Goal: Find specific page/section: Find specific page/section

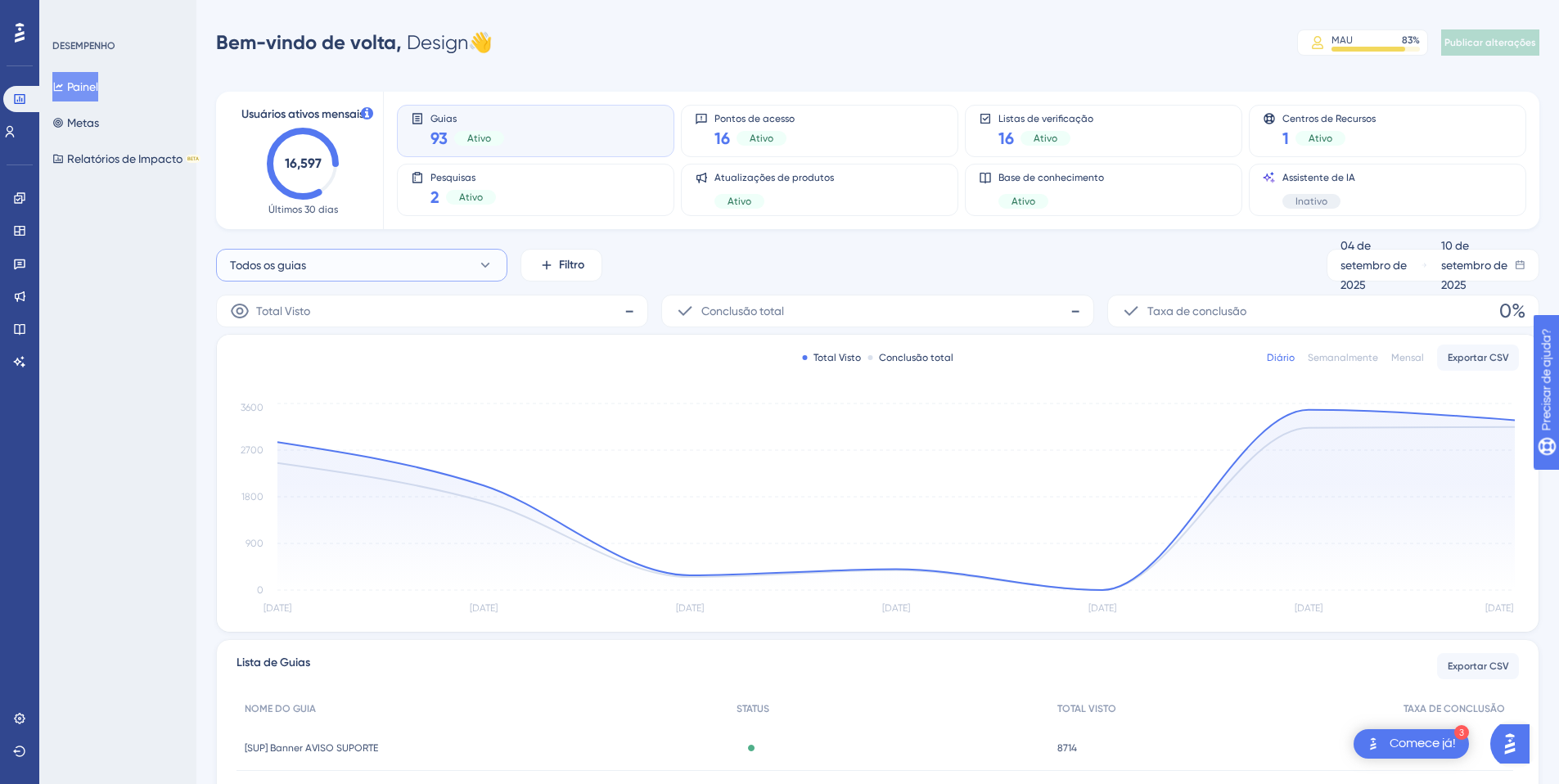
click at [360, 271] on button "Todos os guias" at bounding box center [361, 265] width 291 height 33
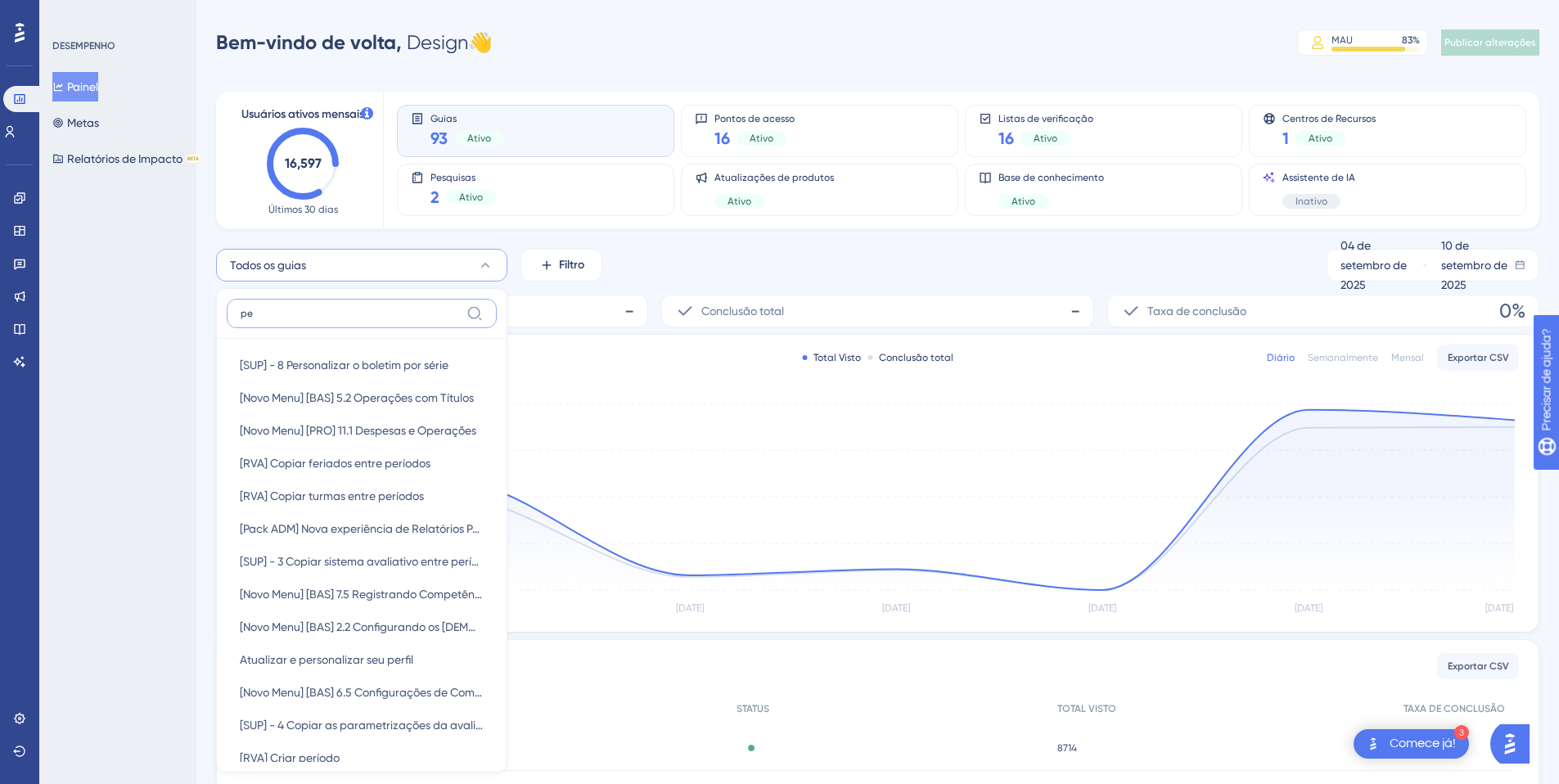
type input "p"
type input "c"
type input "período"
click at [353, 528] on button "[RVA] Criar período [RVA] Criar período" at bounding box center [361, 528] width 270 height 33
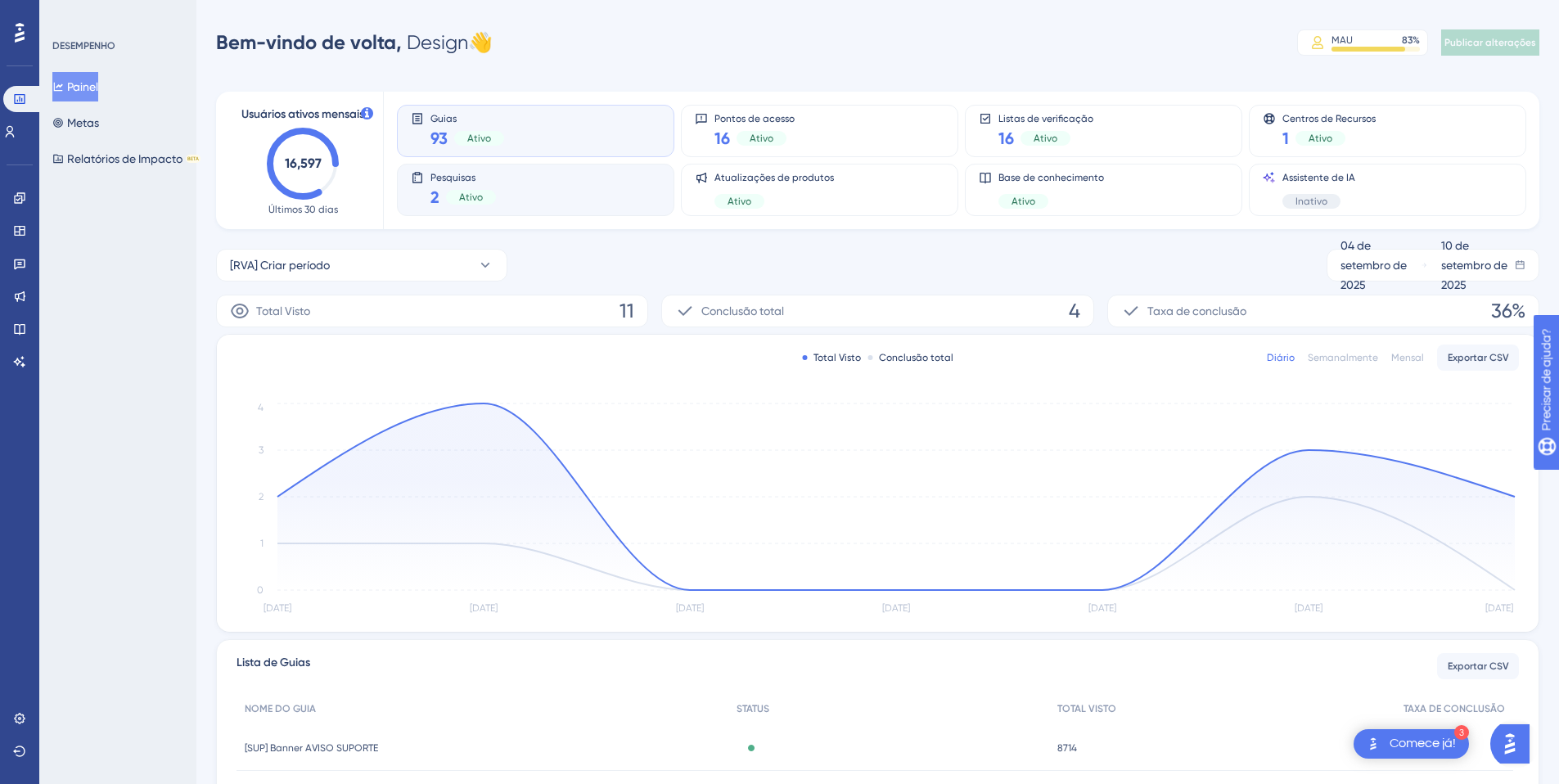
click at [532, 185] on div "Pesquisas 2 Ativo" at bounding box center [535, 190] width 250 height 38
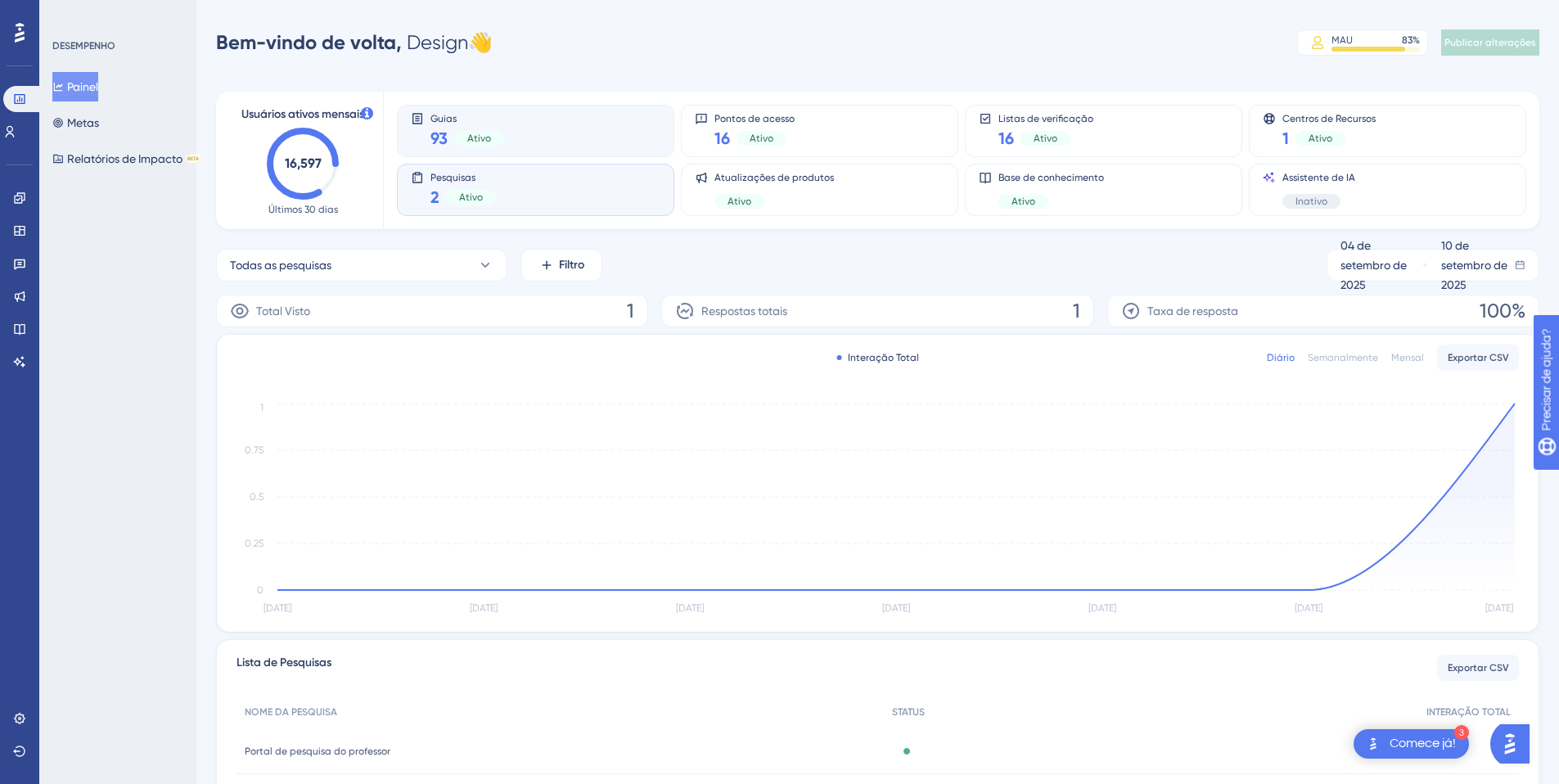
click at [535, 133] on div "Guias 93 Ativo" at bounding box center [535, 131] width 250 height 38
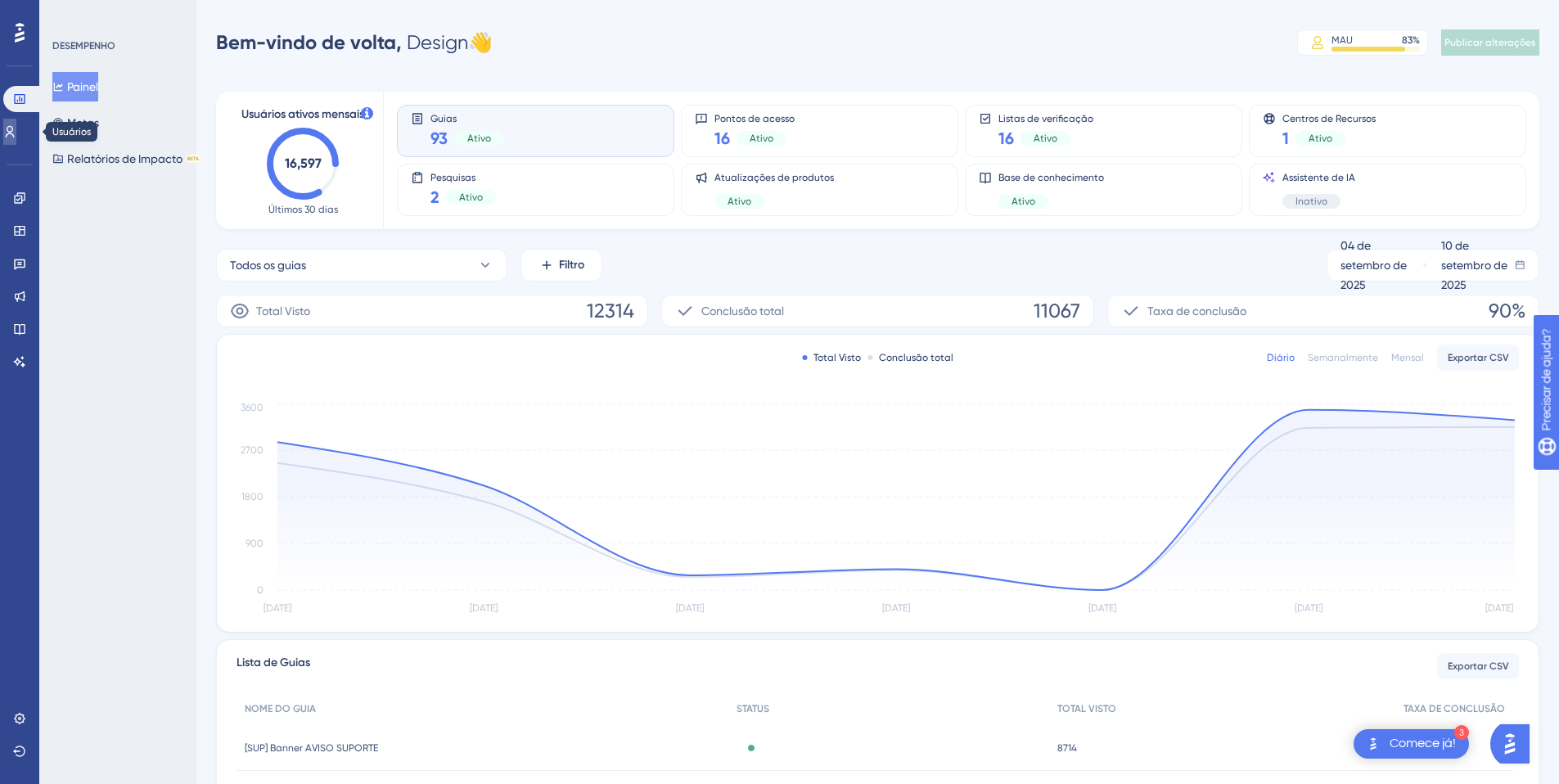
click at [17, 136] on icon at bounding box center [10, 131] width 13 height 13
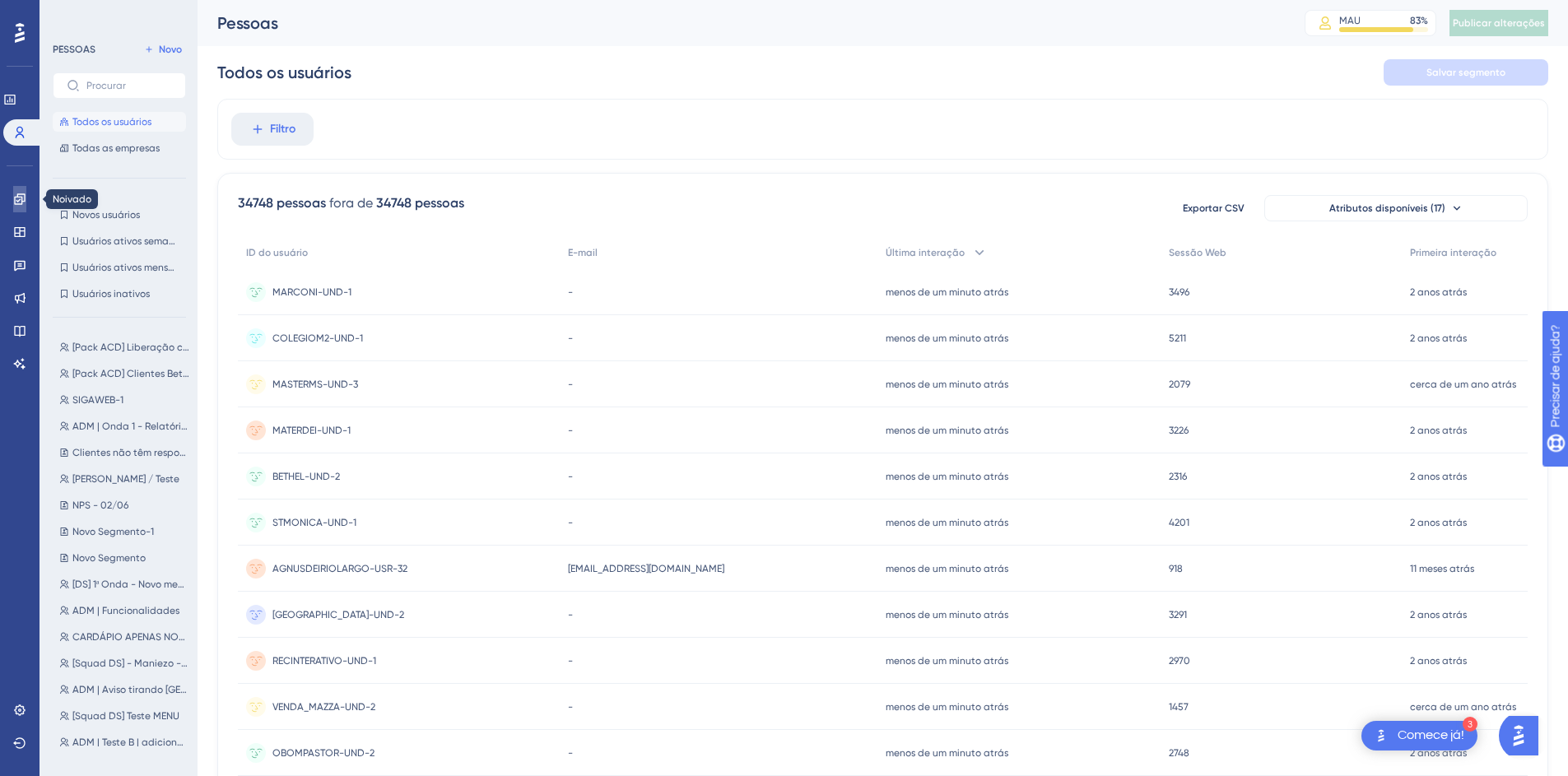
click at [20, 199] on icon at bounding box center [19, 199] width 11 height 11
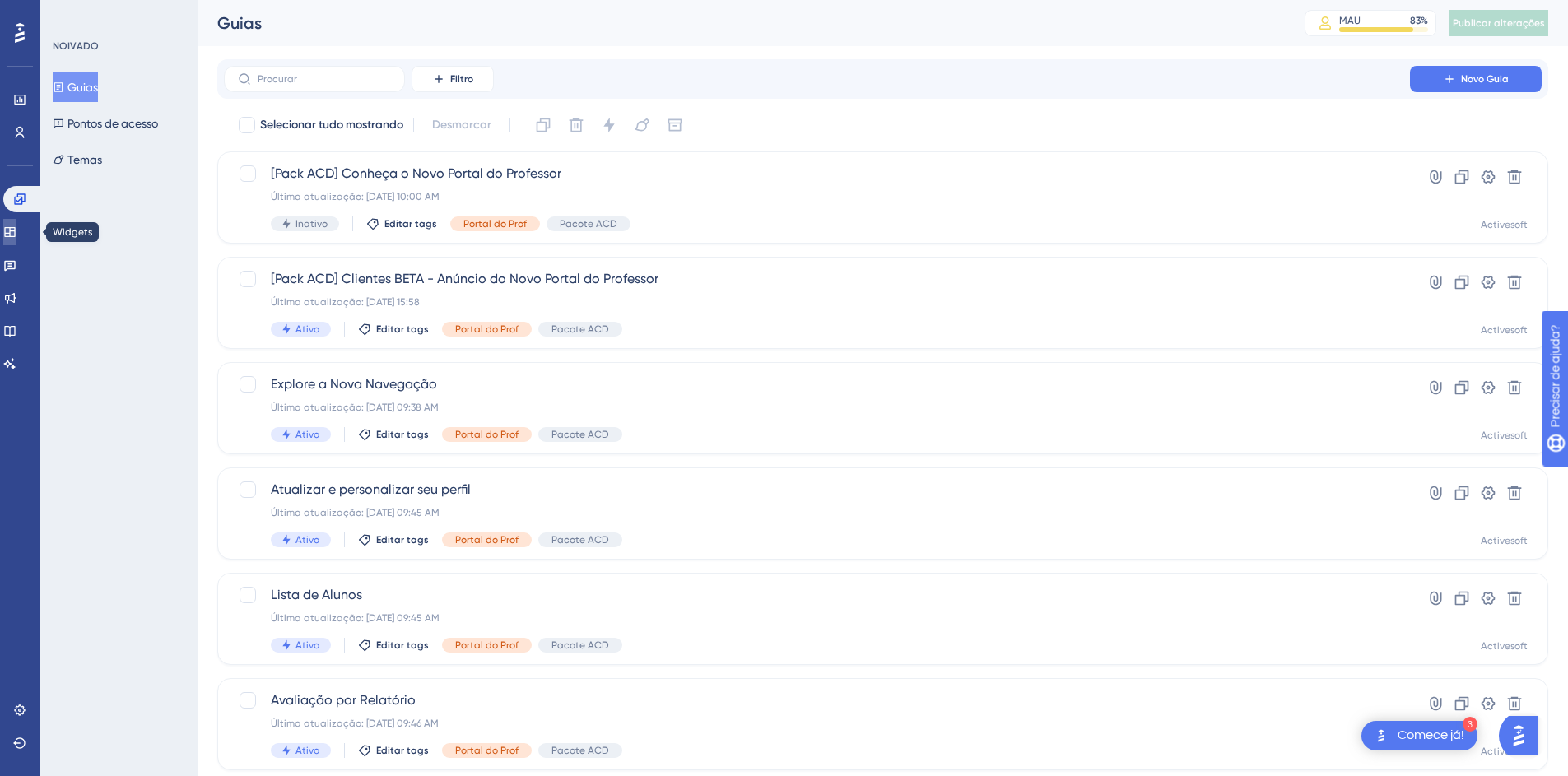
click at [17, 225] on icon at bounding box center [10, 232] width 13 height 13
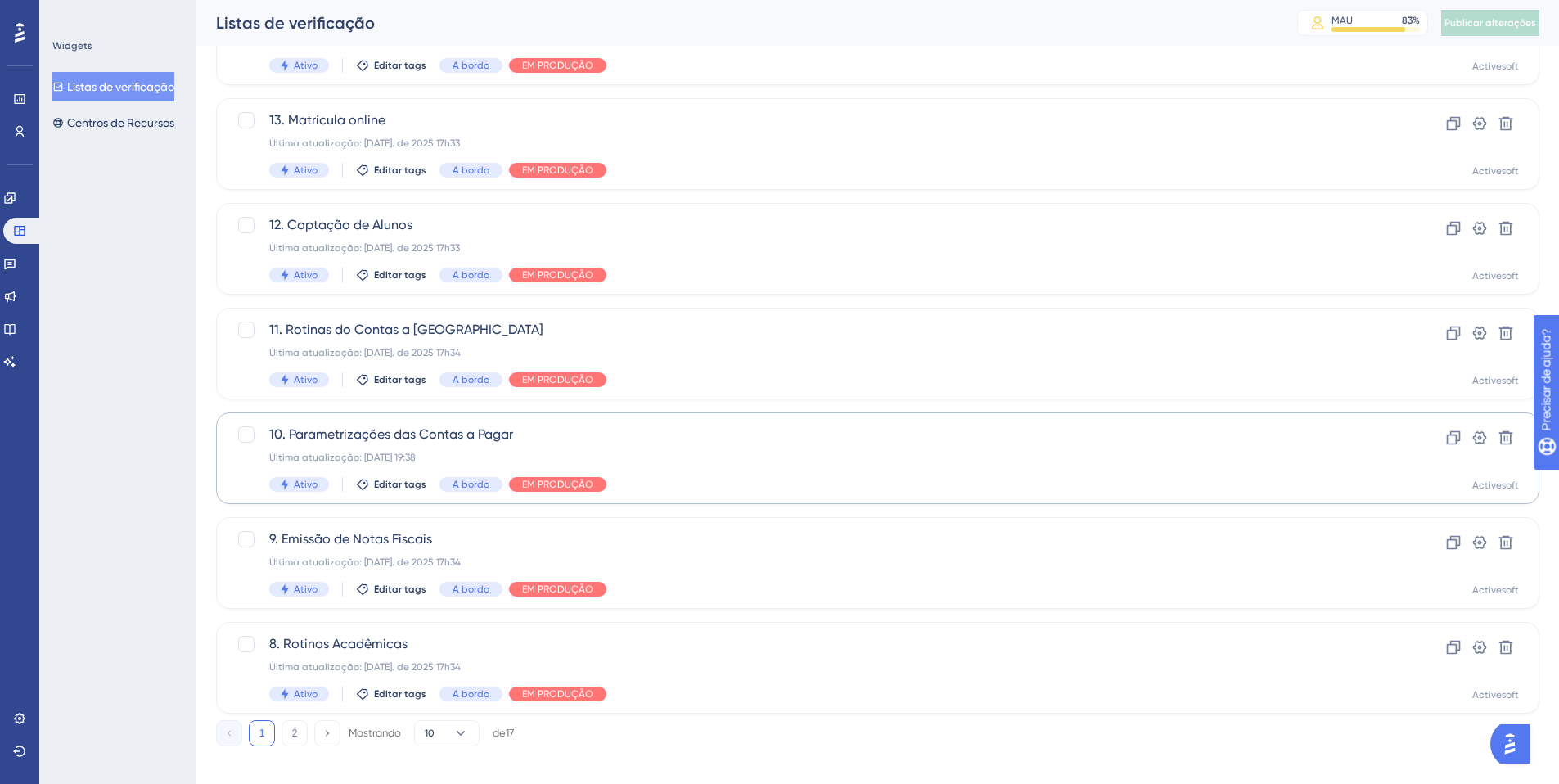
scroll to position [486, 0]
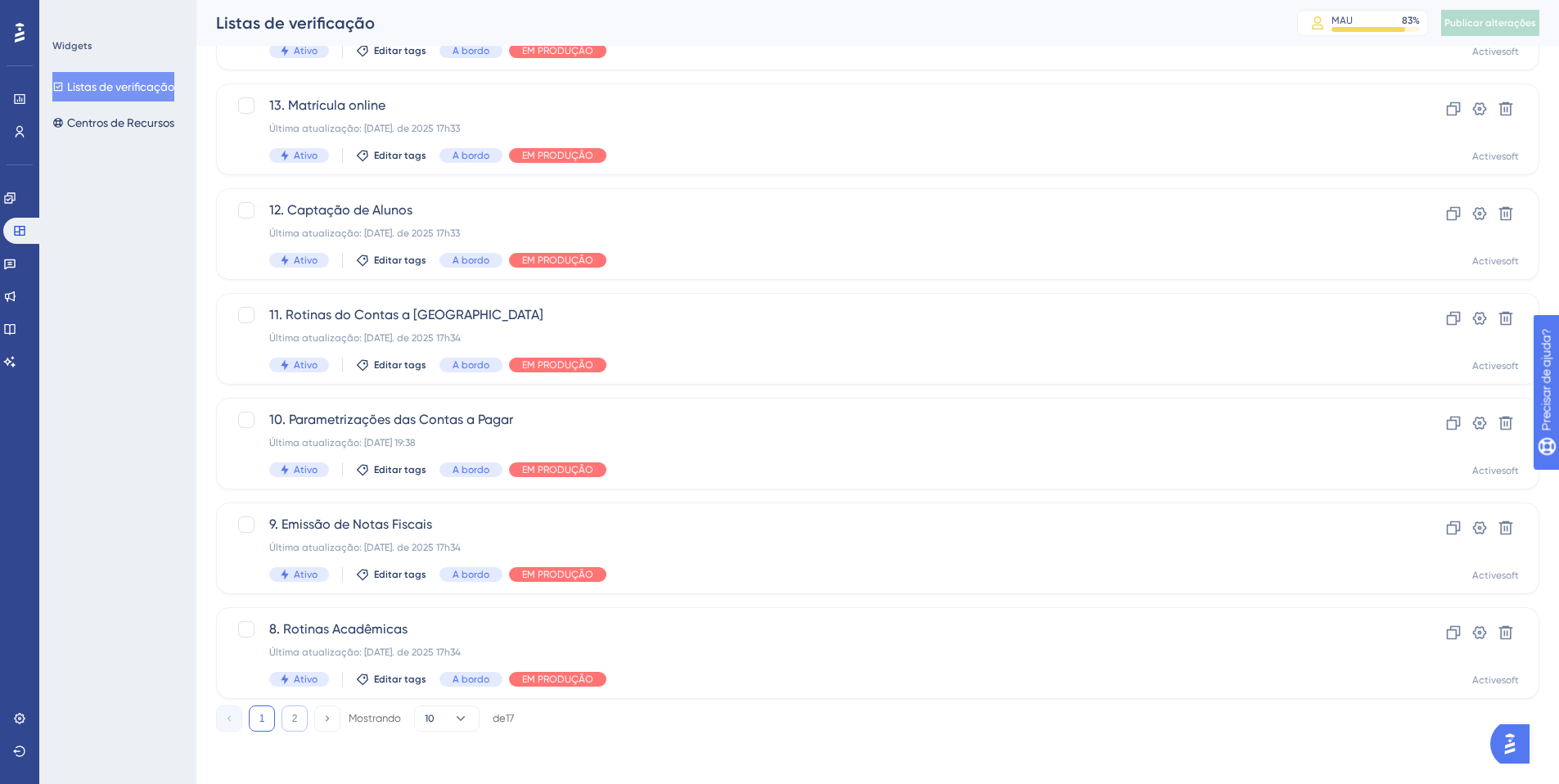
click at [284, 718] on button "2" at bounding box center [295, 718] width 26 height 26
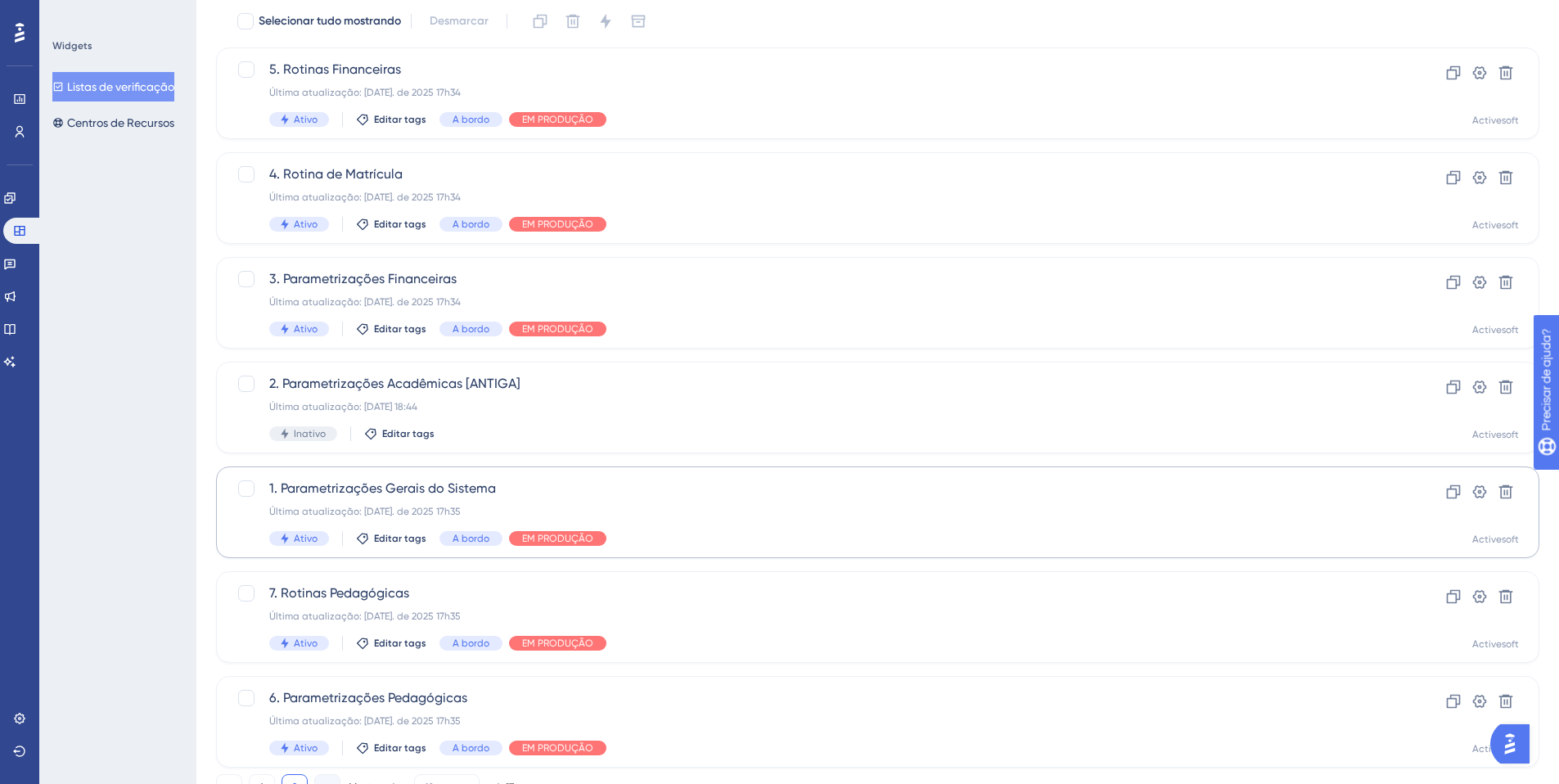
scroll to position [171, 0]
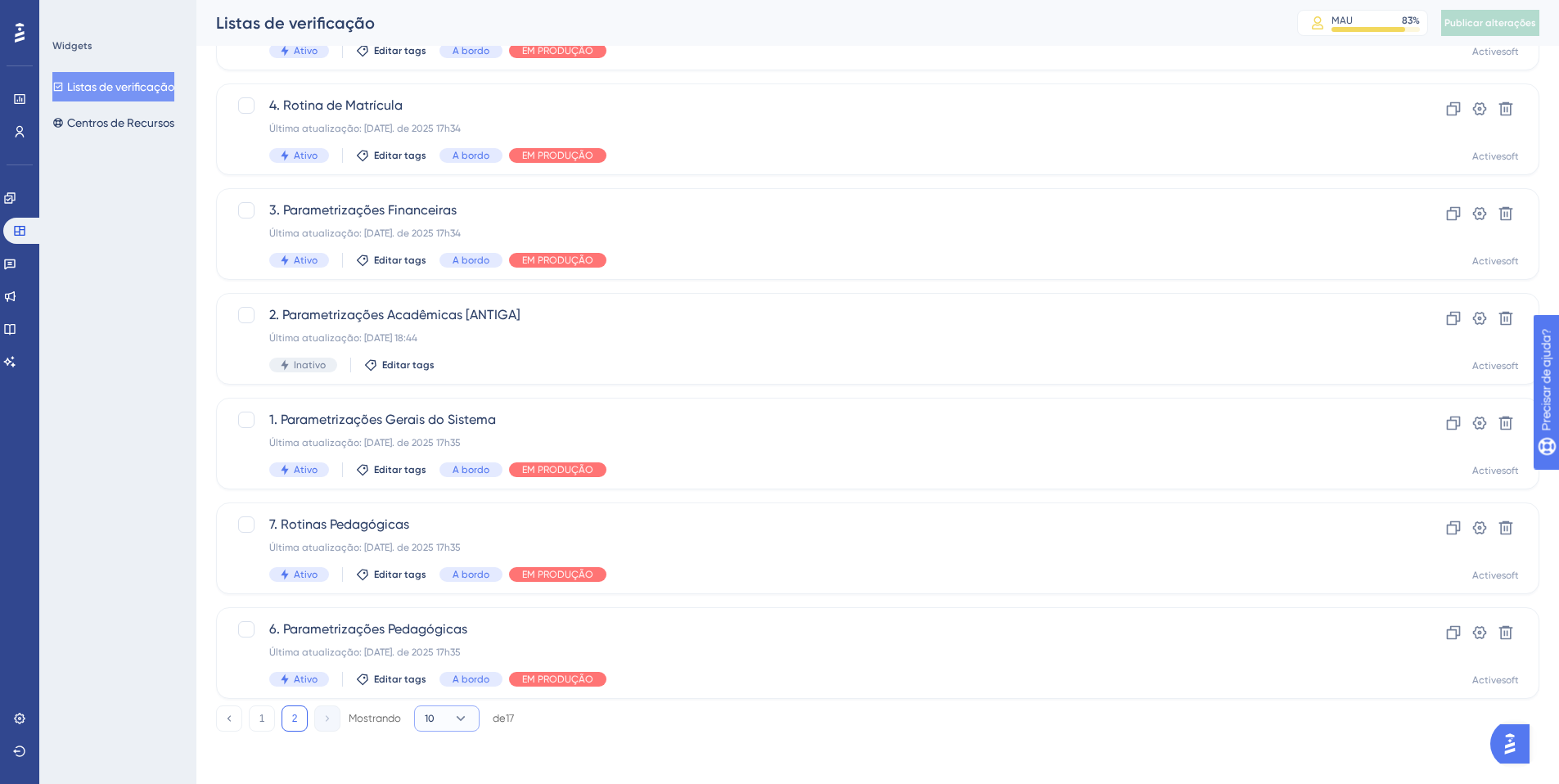
click at [457, 725] on icon at bounding box center [461, 718] width 17 height 17
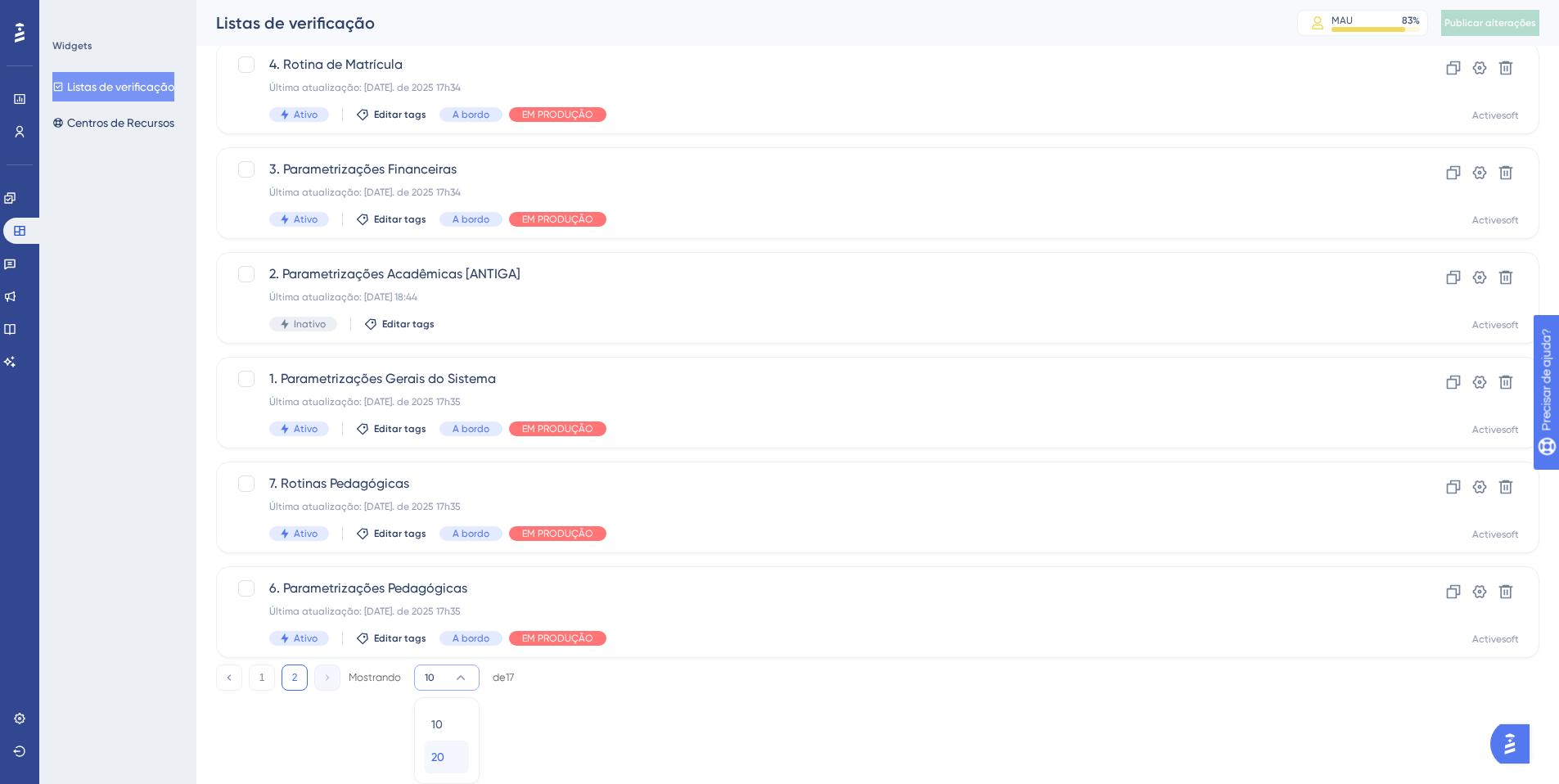
click at [455, 751] on div "20 20" at bounding box center [446, 756] width 31 height 33
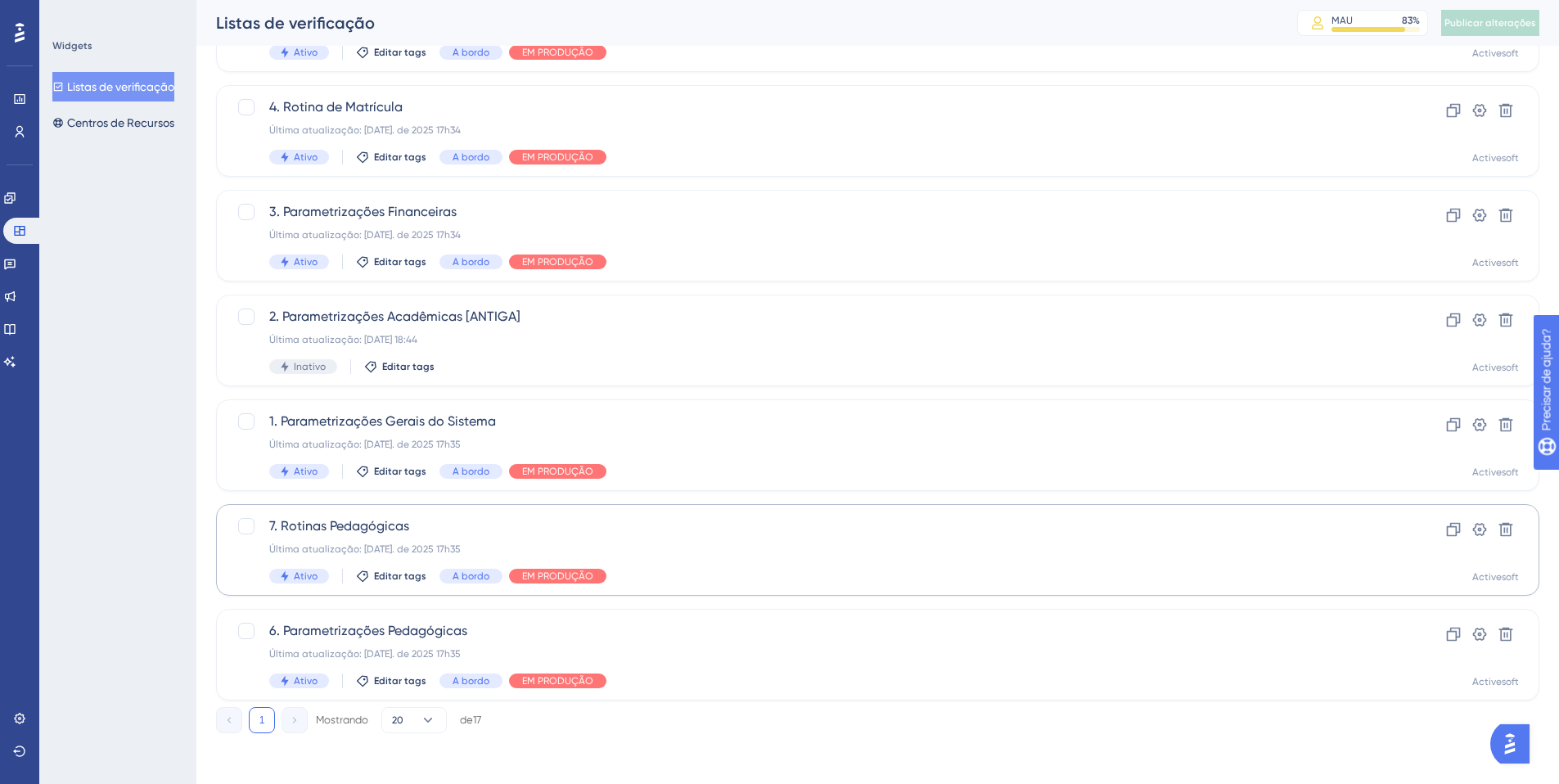
scroll to position [1219, 0]
click at [428, 717] on icon at bounding box center [427, 718] width 17 height 17
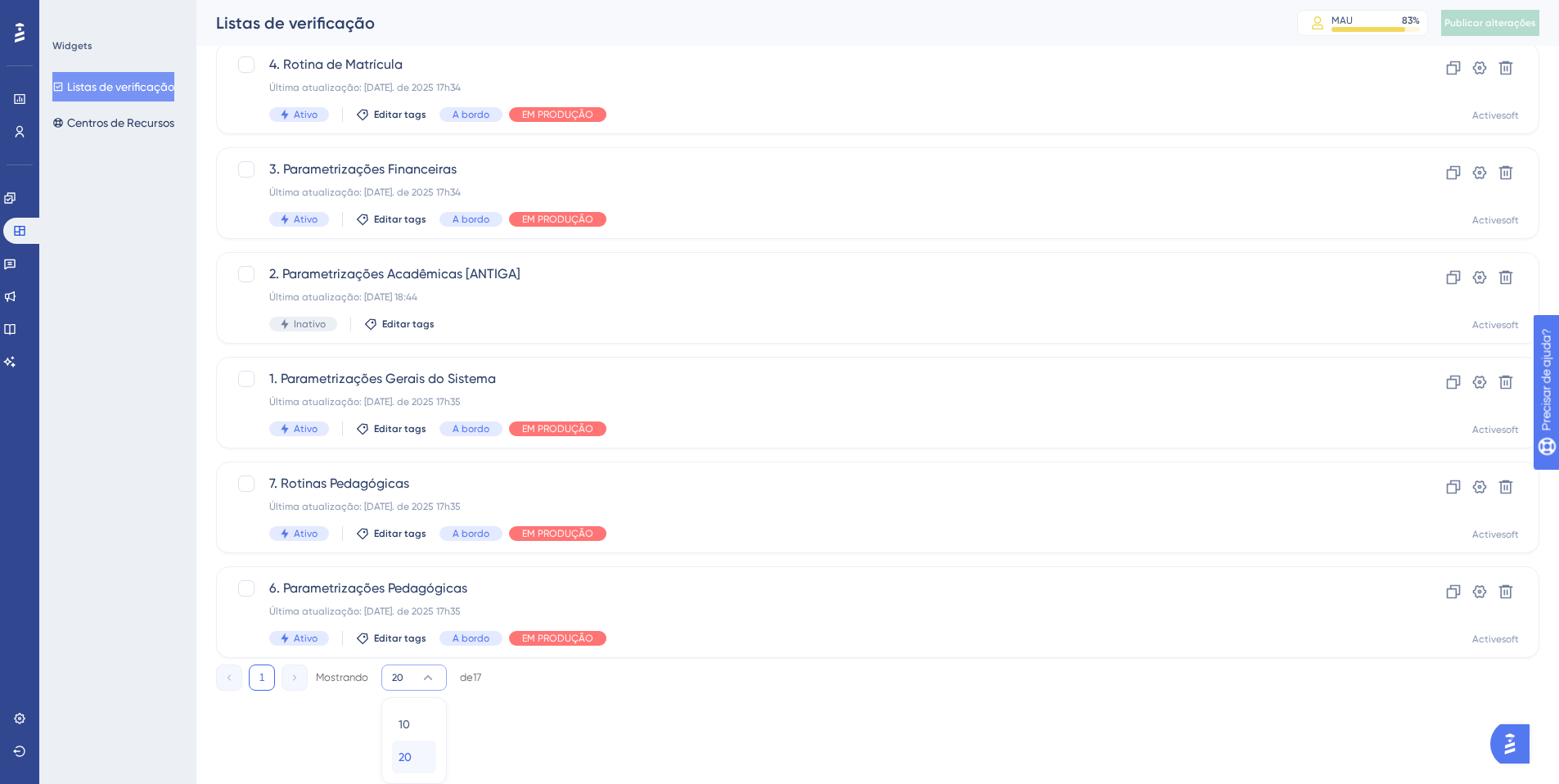
click at [429, 751] on div "20 20" at bounding box center [413, 756] width 31 height 33
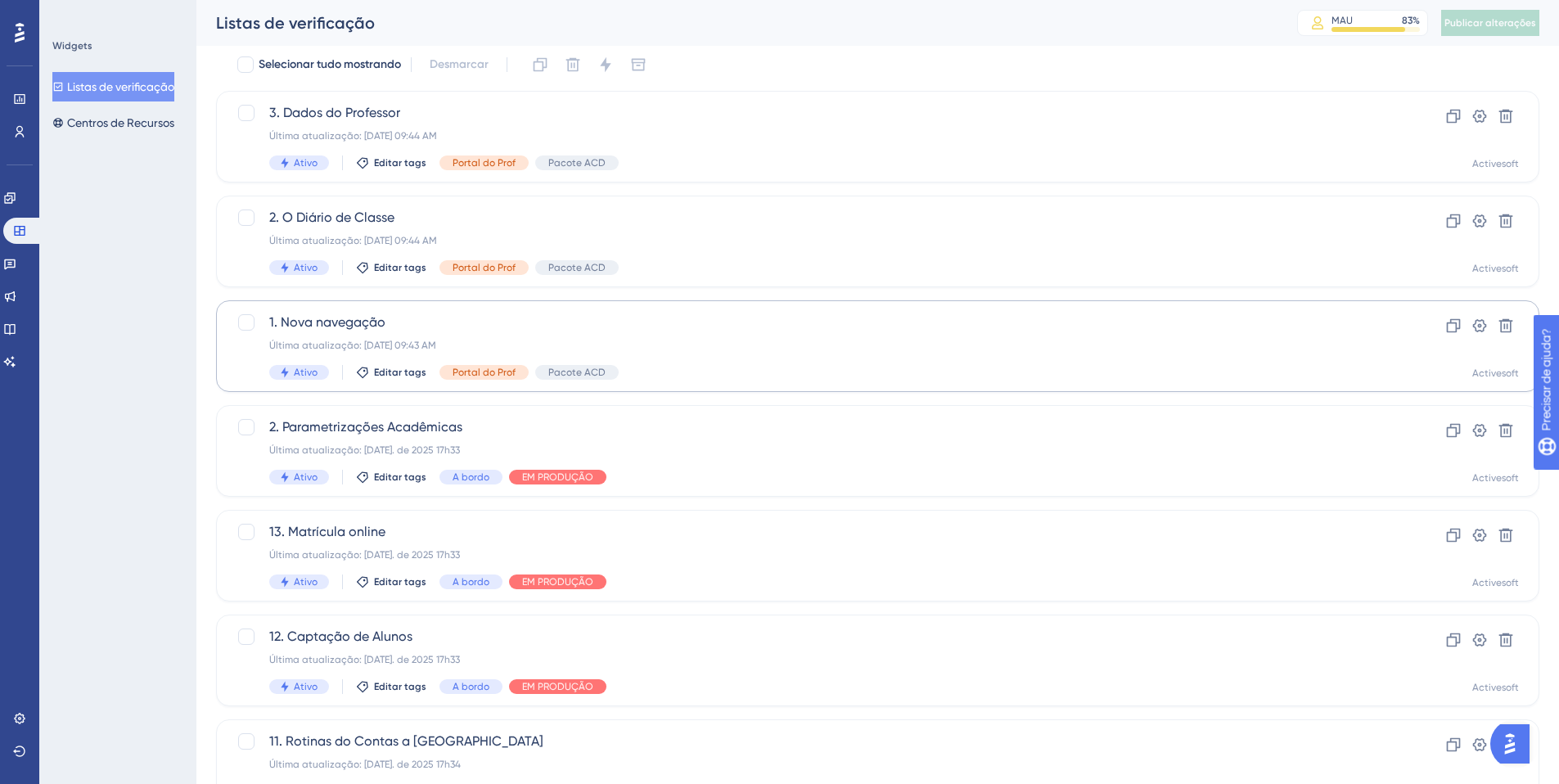
scroll to position [0, 0]
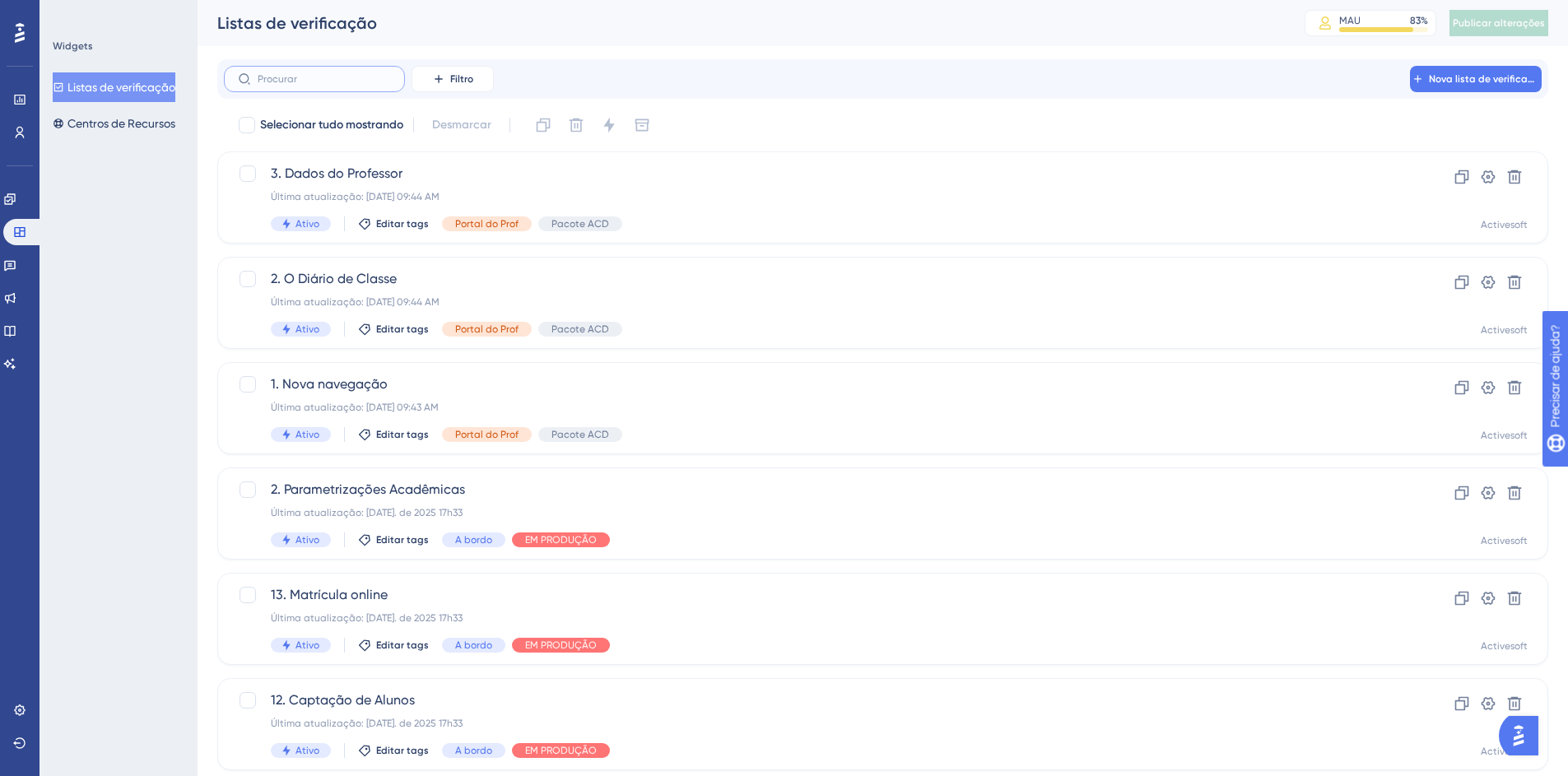
click at [327, 83] on input "text" at bounding box center [324, 79] width 134 height 11
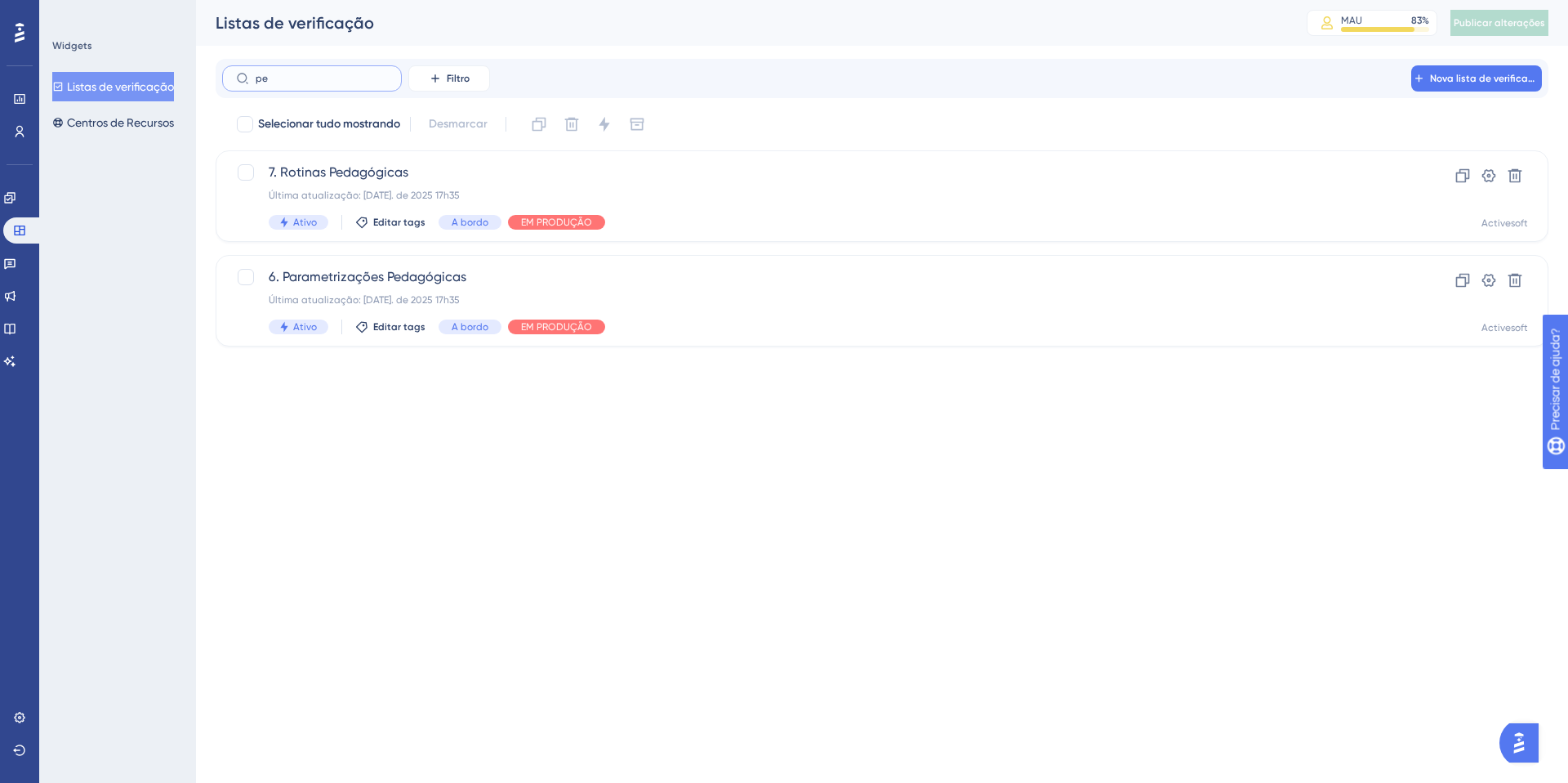
type input "pe´"
checkbox input "true"
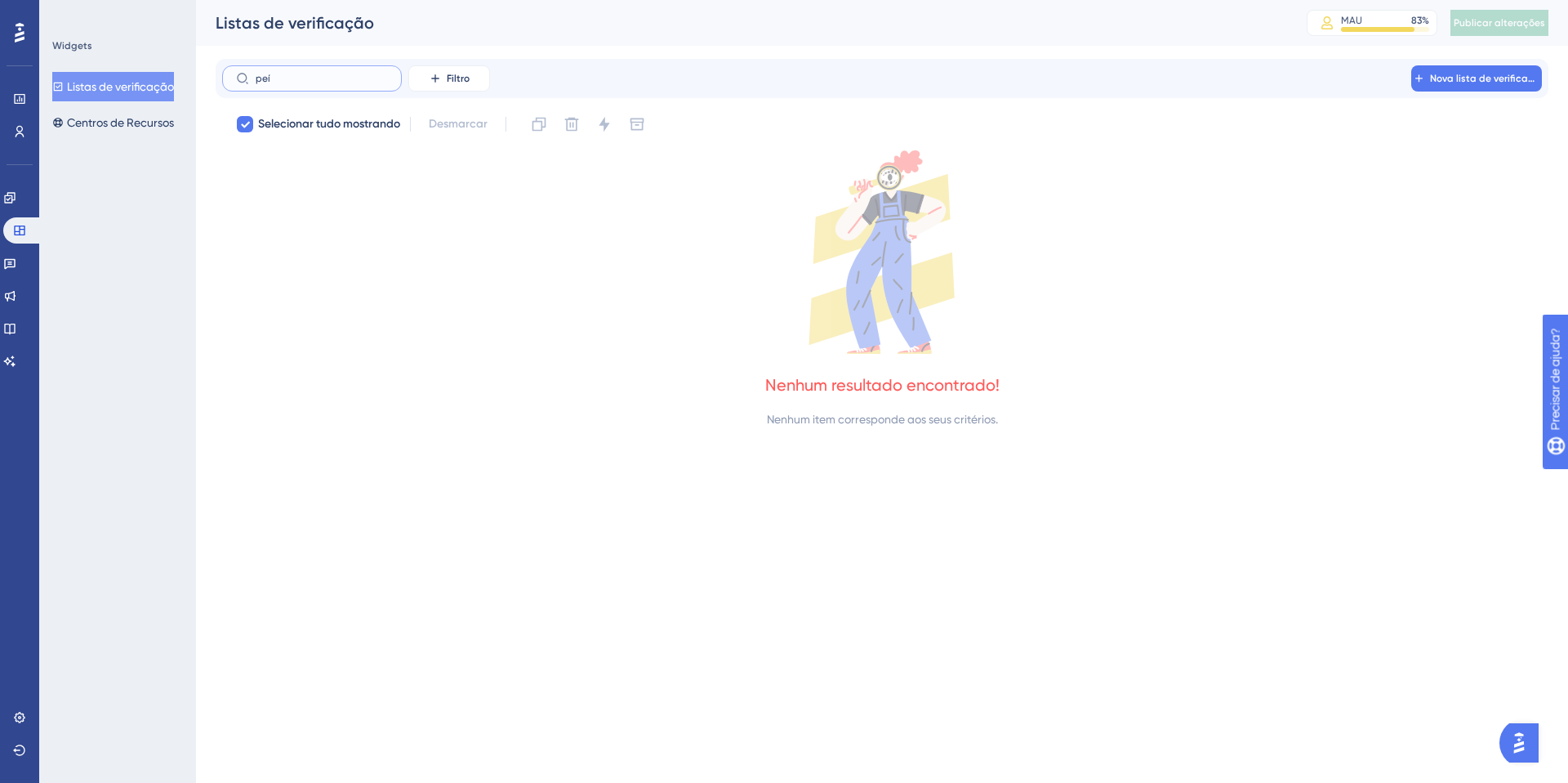
type input "pe"
checkbox input "false"
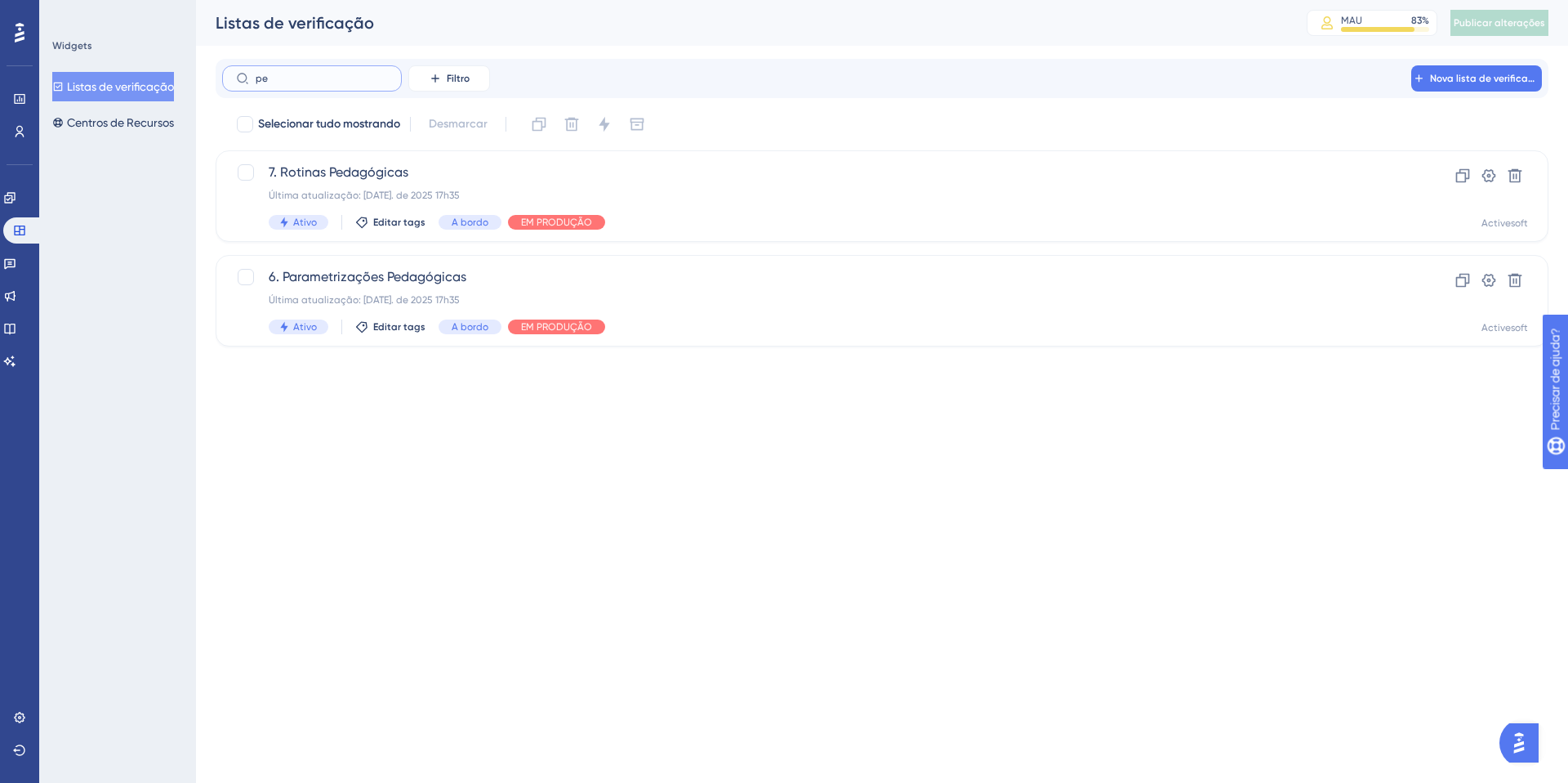
type input "per"
checkbox input "true"
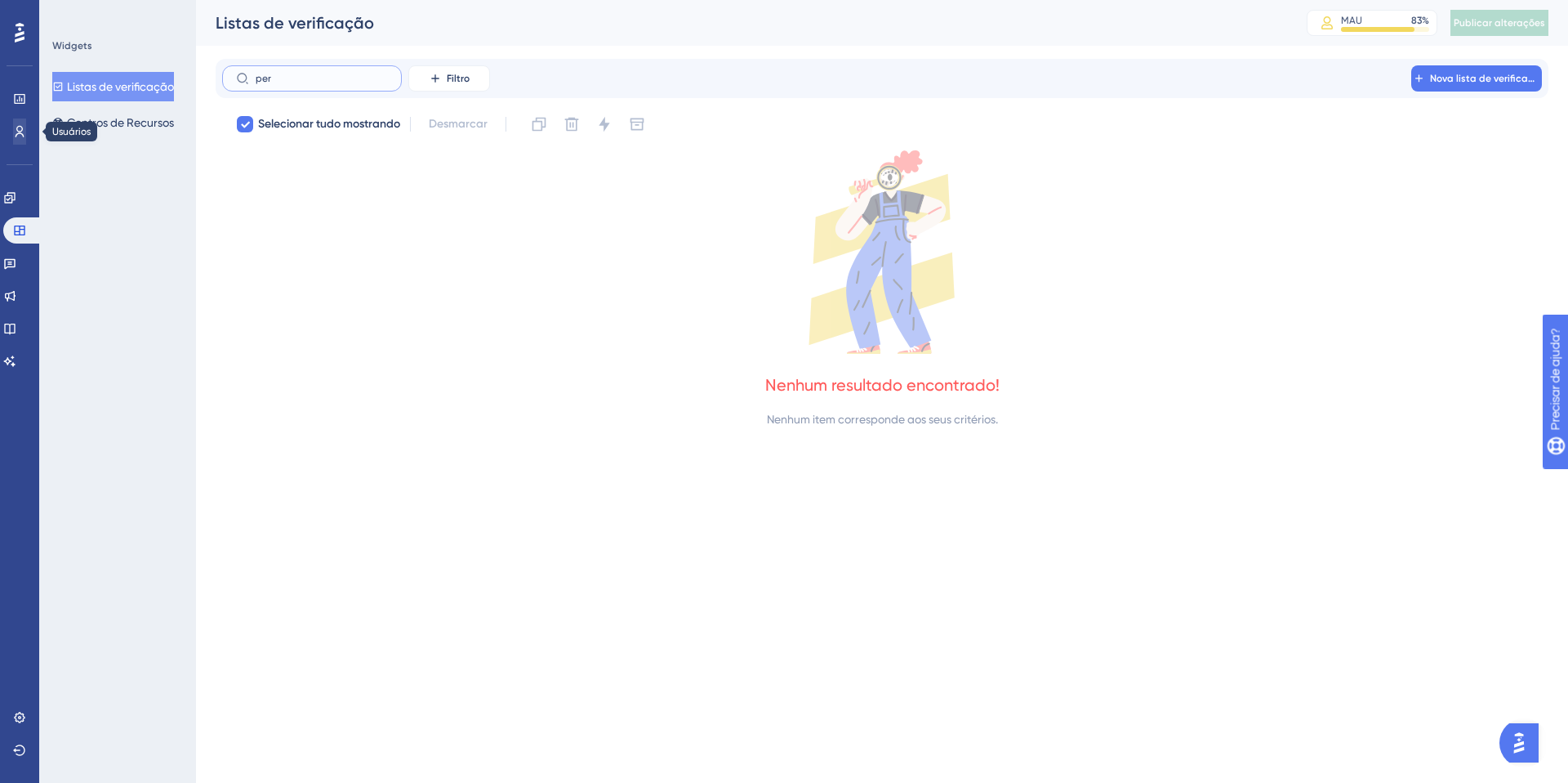
type input "per"
click at [23, 126] on icon at bounding box center [19, 131] width 13 height 13
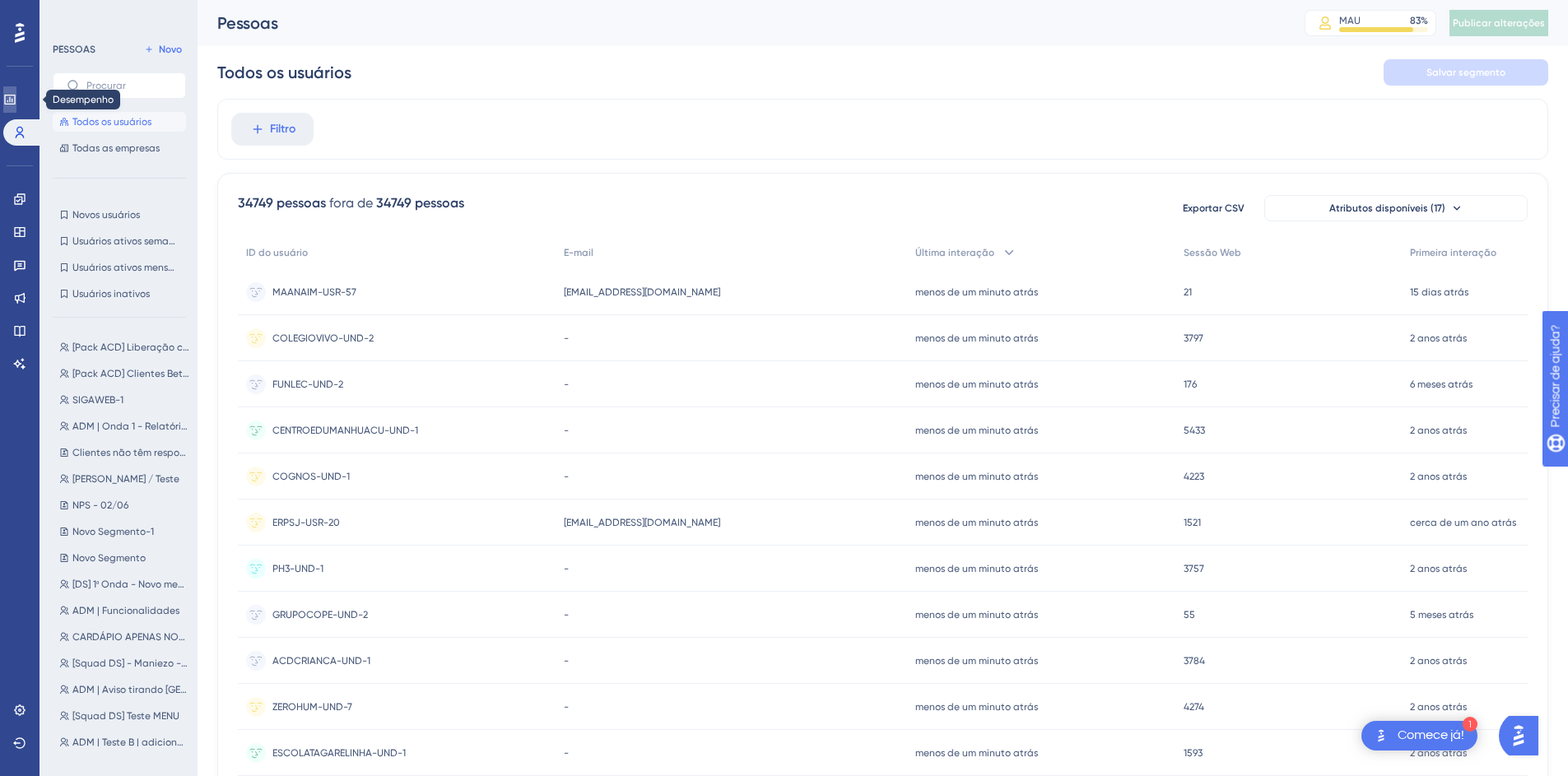
click at [11, 93] on link at bounding box center [10, 100] width 13 height 27
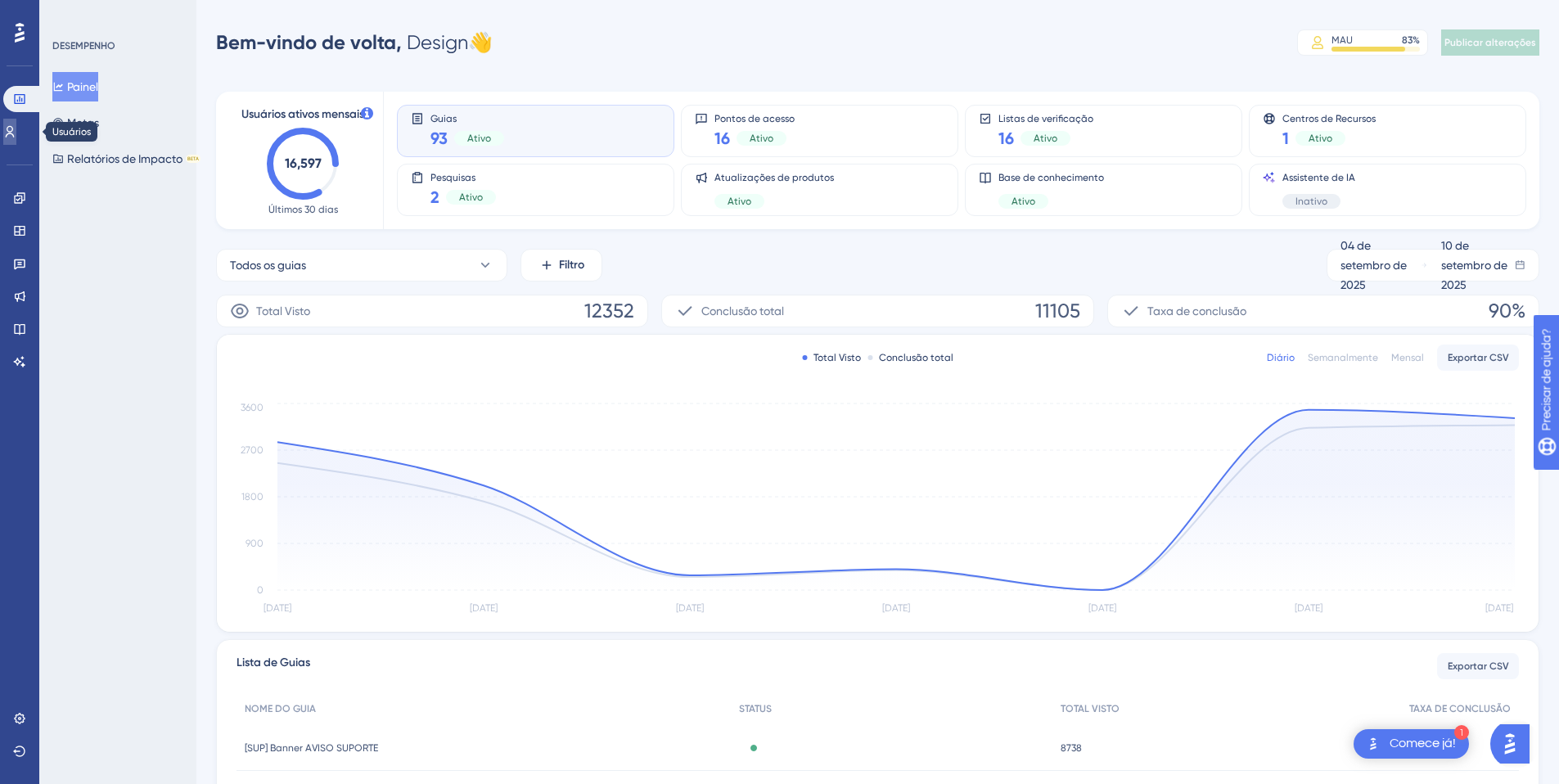
click at [15, 135] on icon at bounding box center [11, 131] width 9 height 11
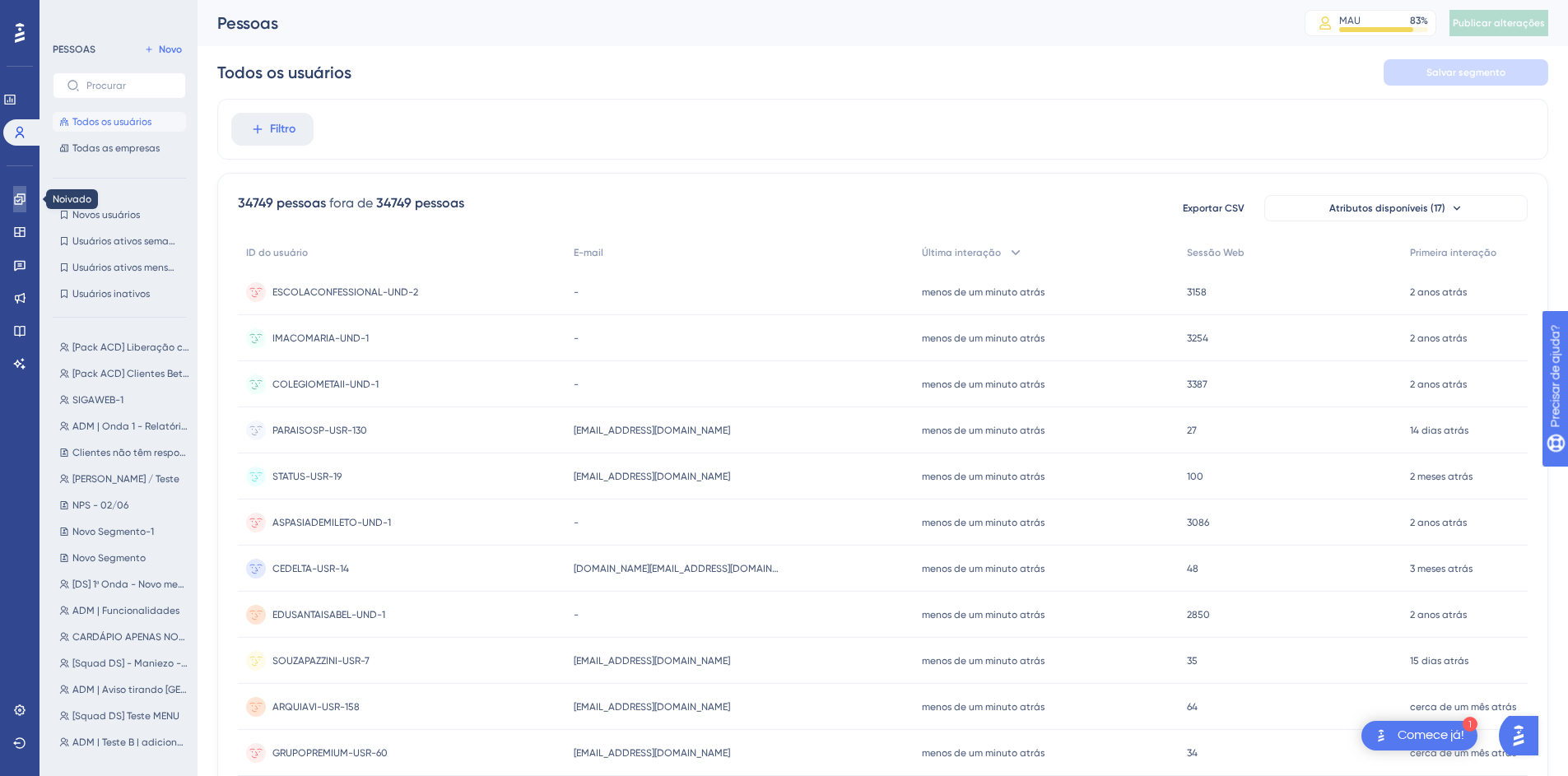
click at [13, 191] on link at bounding box center [19, 199] width 13 height 27
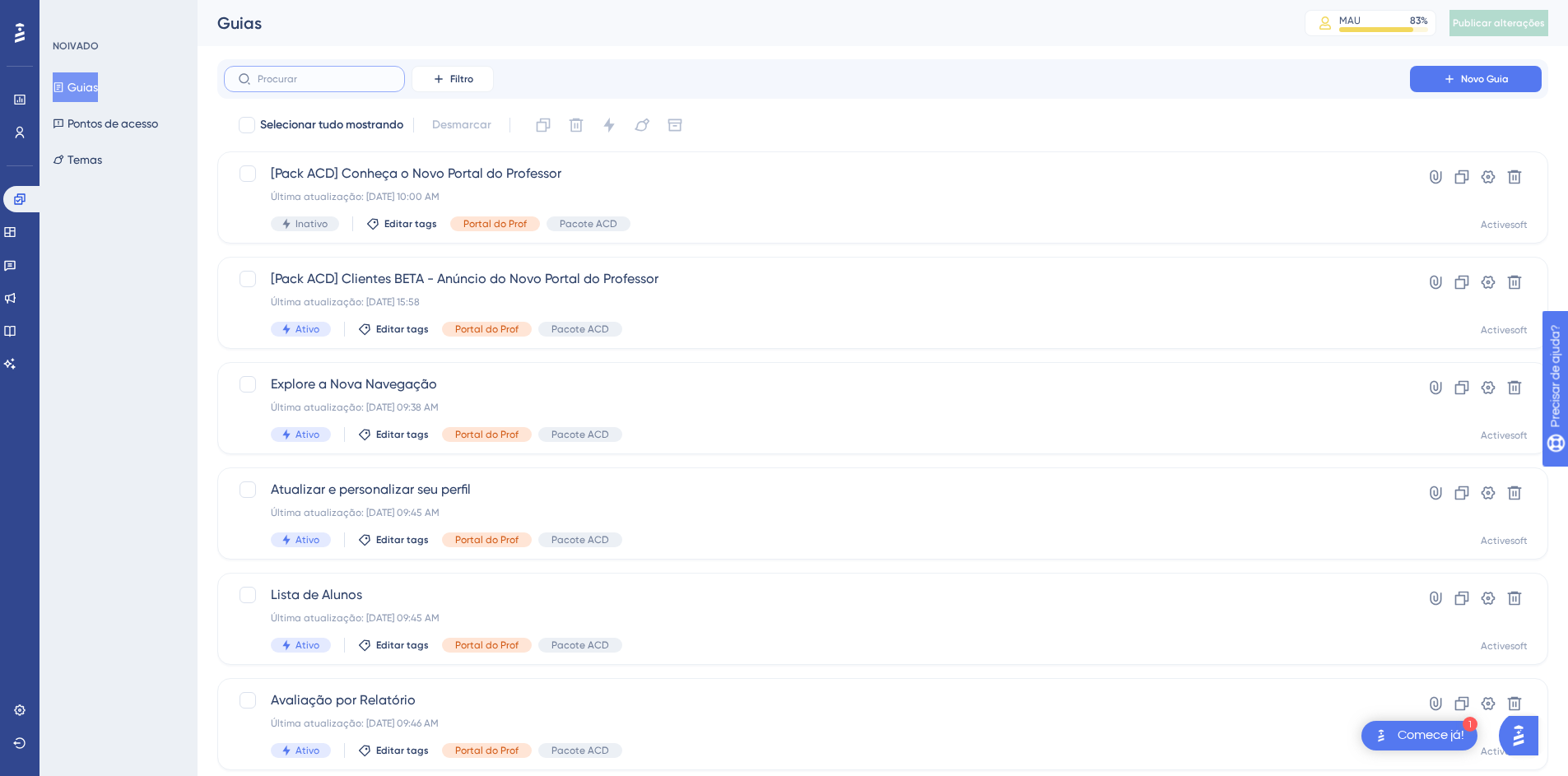
click at [326, 81] on input "text" at bounding box center [324, 79] width 134 height 11
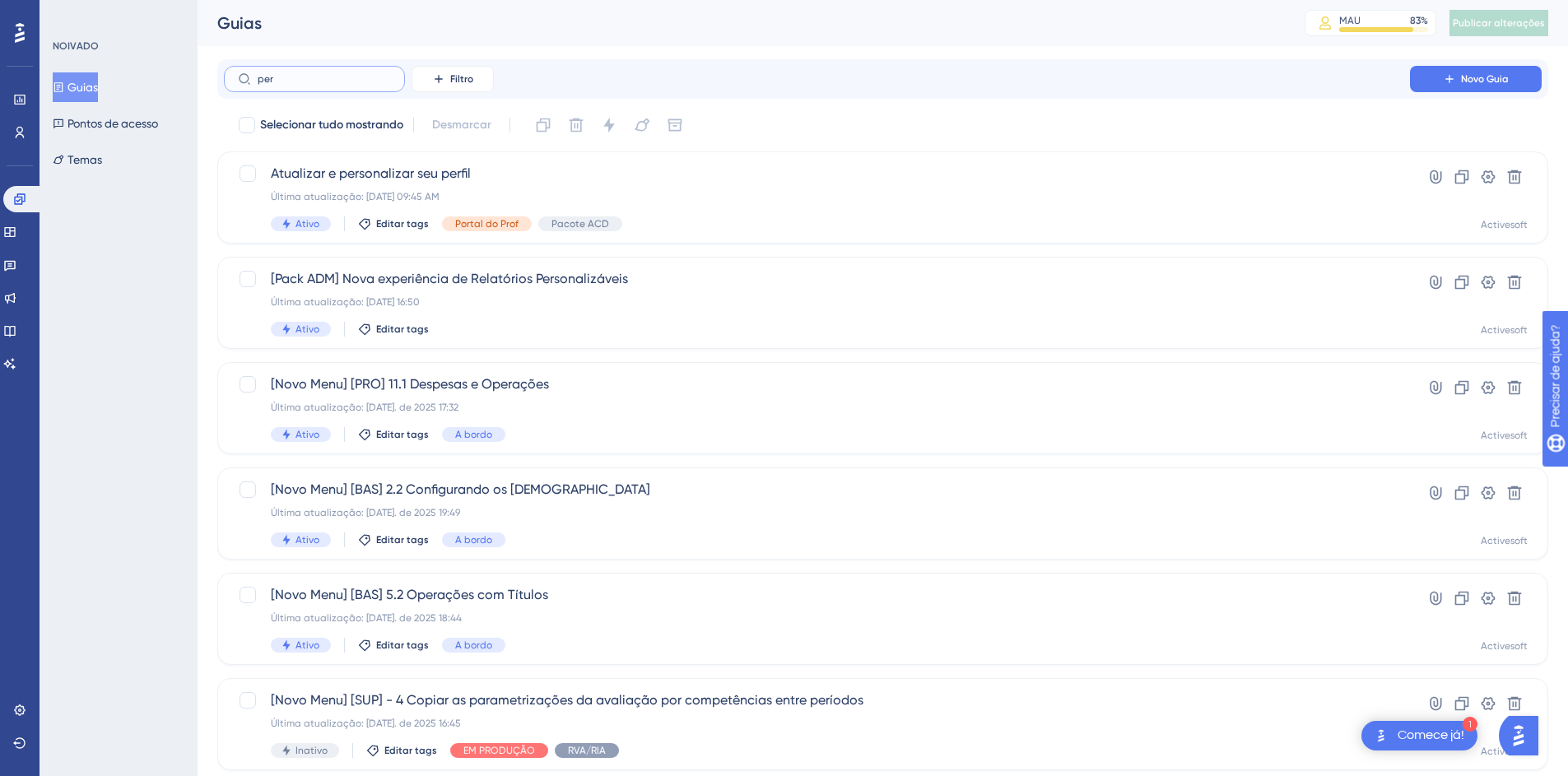
type input "per´"
checkbox input "true"
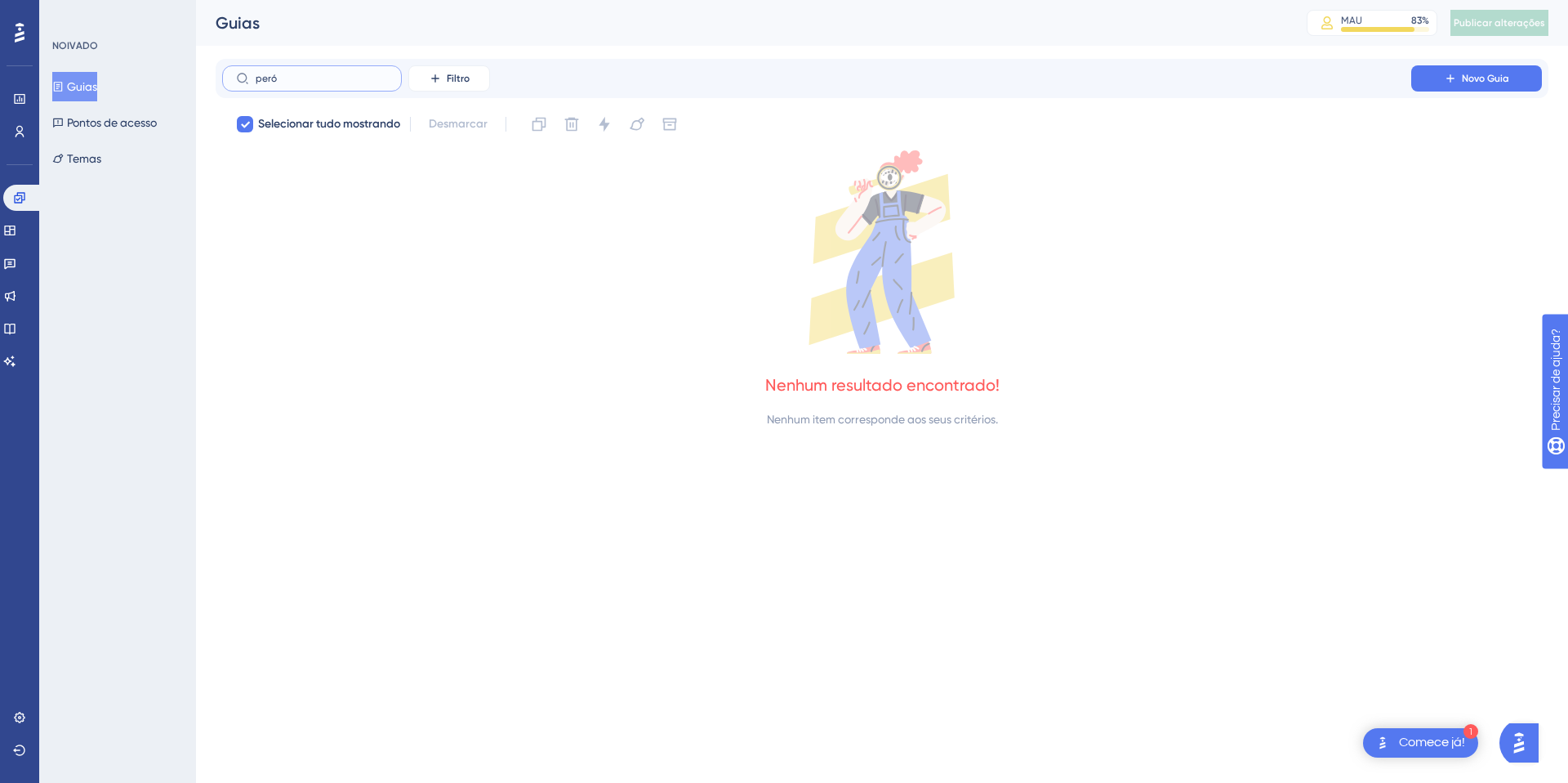
type input "per"
checkbox input "false"
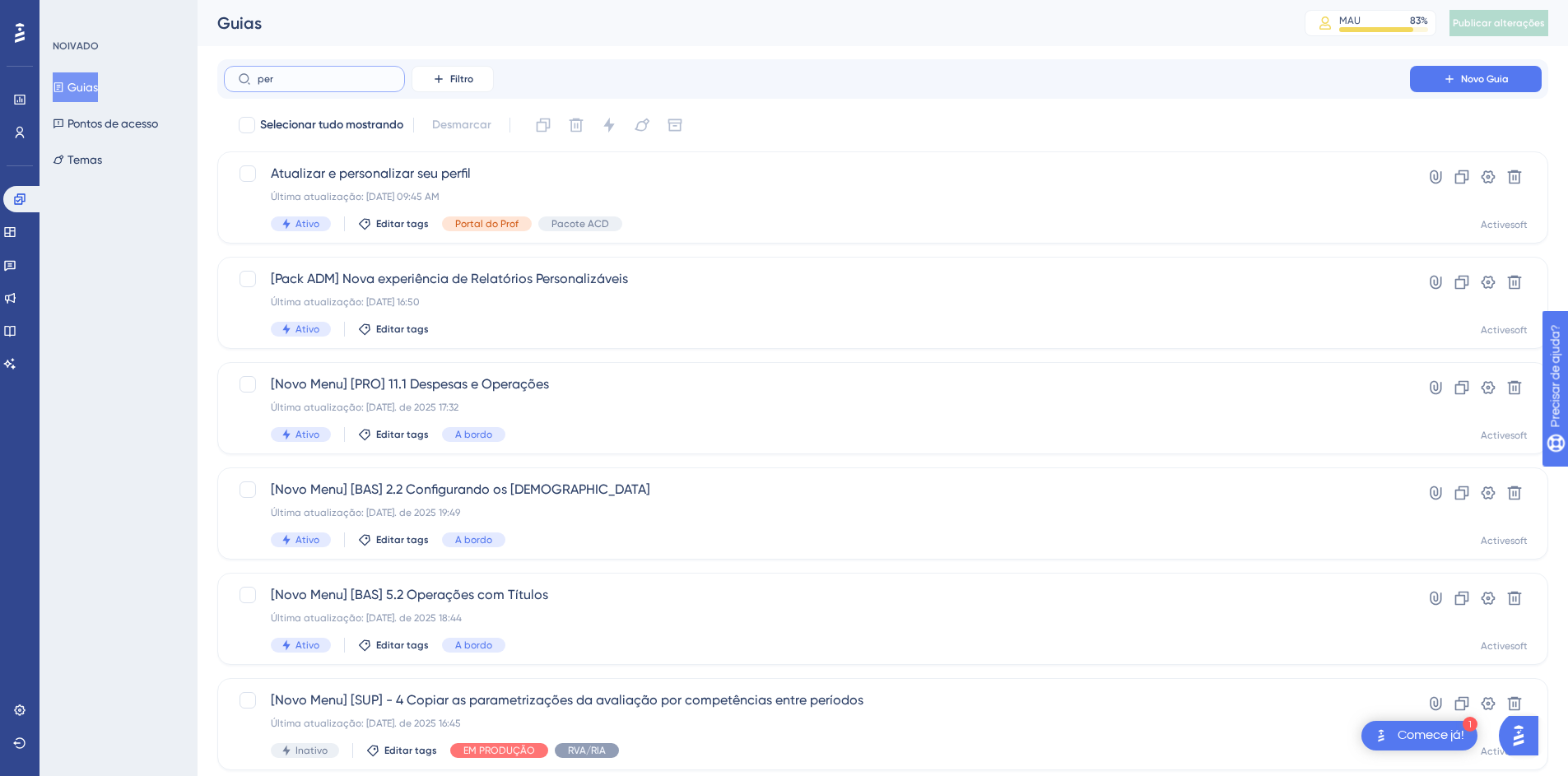
type input "per´"
checkbox input "true"
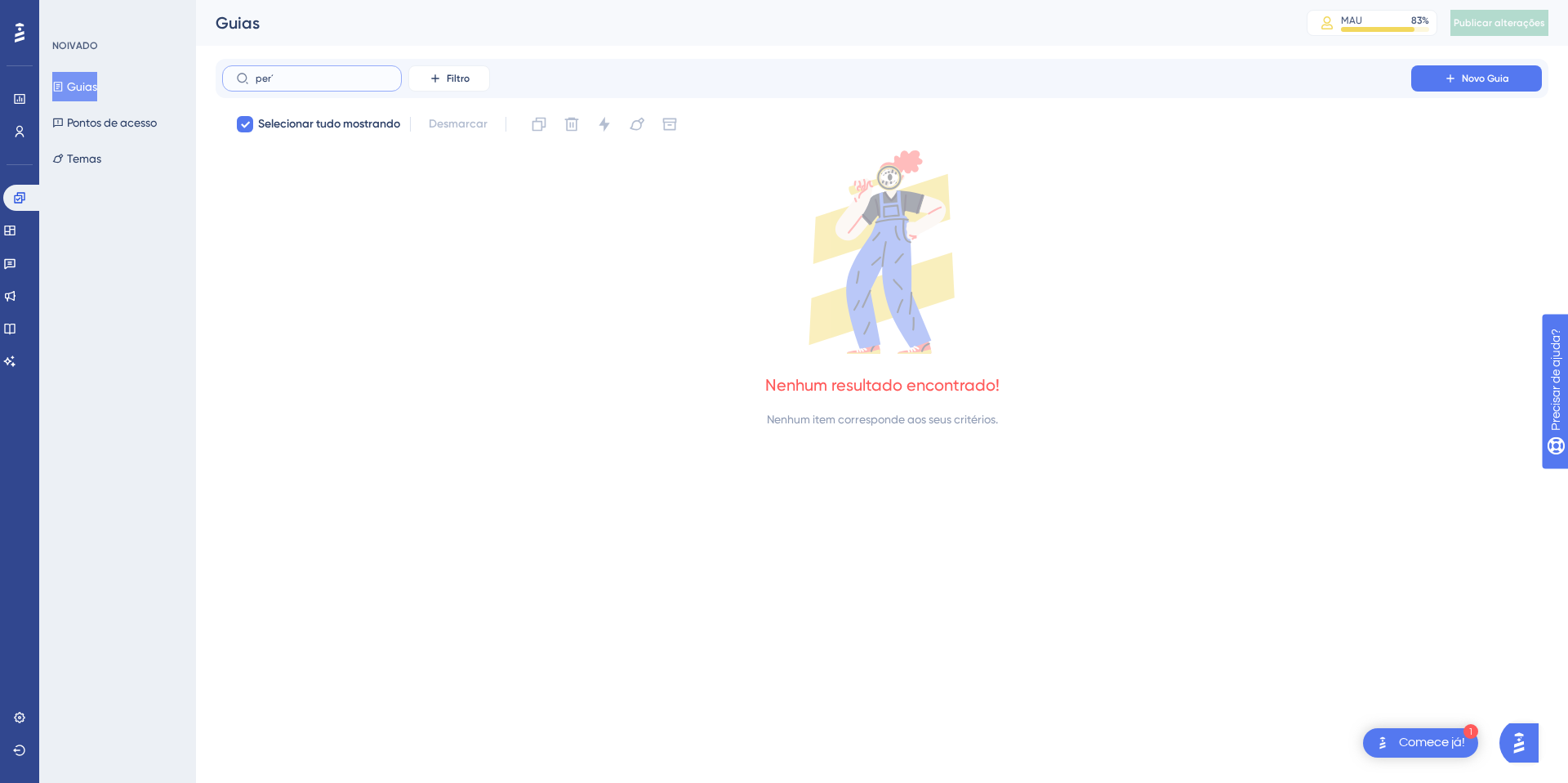
type input "perí"
checkbox input "false"
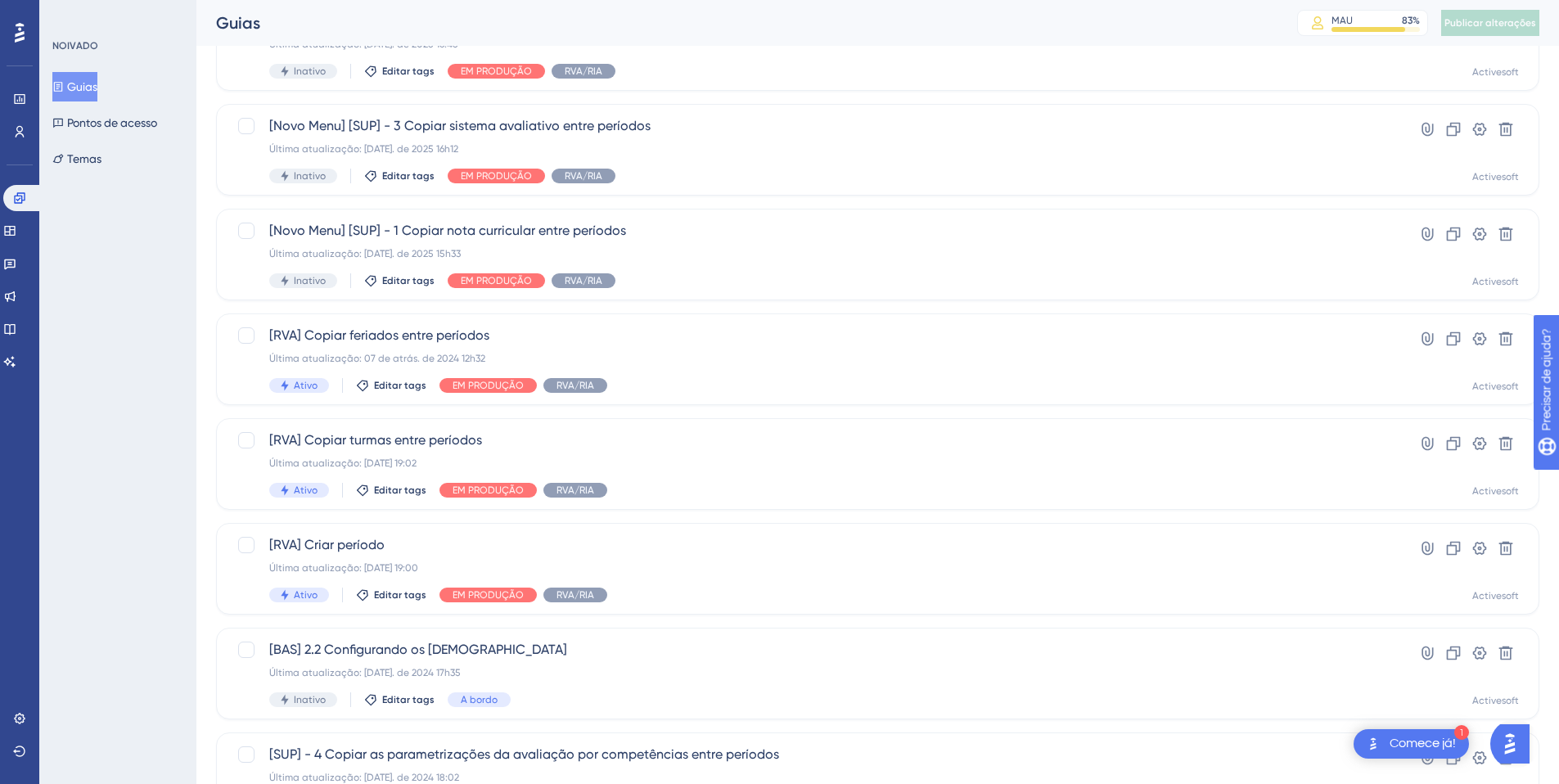
scroll to position [272, 0]
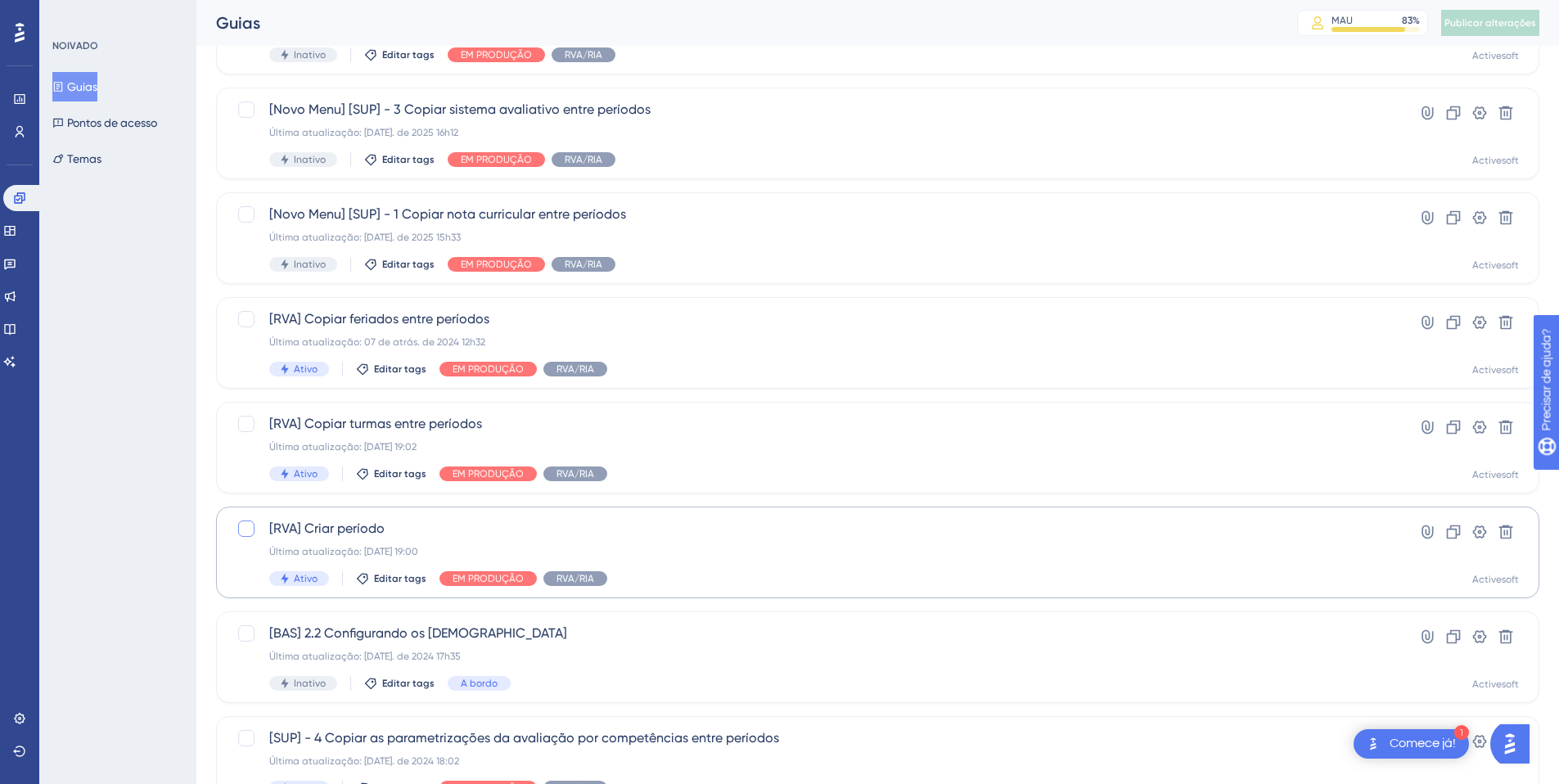
type input "período"
click at [247, 530] on div at bounding box center [246, 528] width 17 height 17
checkbox input "true"
click at [1218, 548] on div "Última atualização: [DATE] 19:00" at bounding box center [812, 551] width 1086 height 13
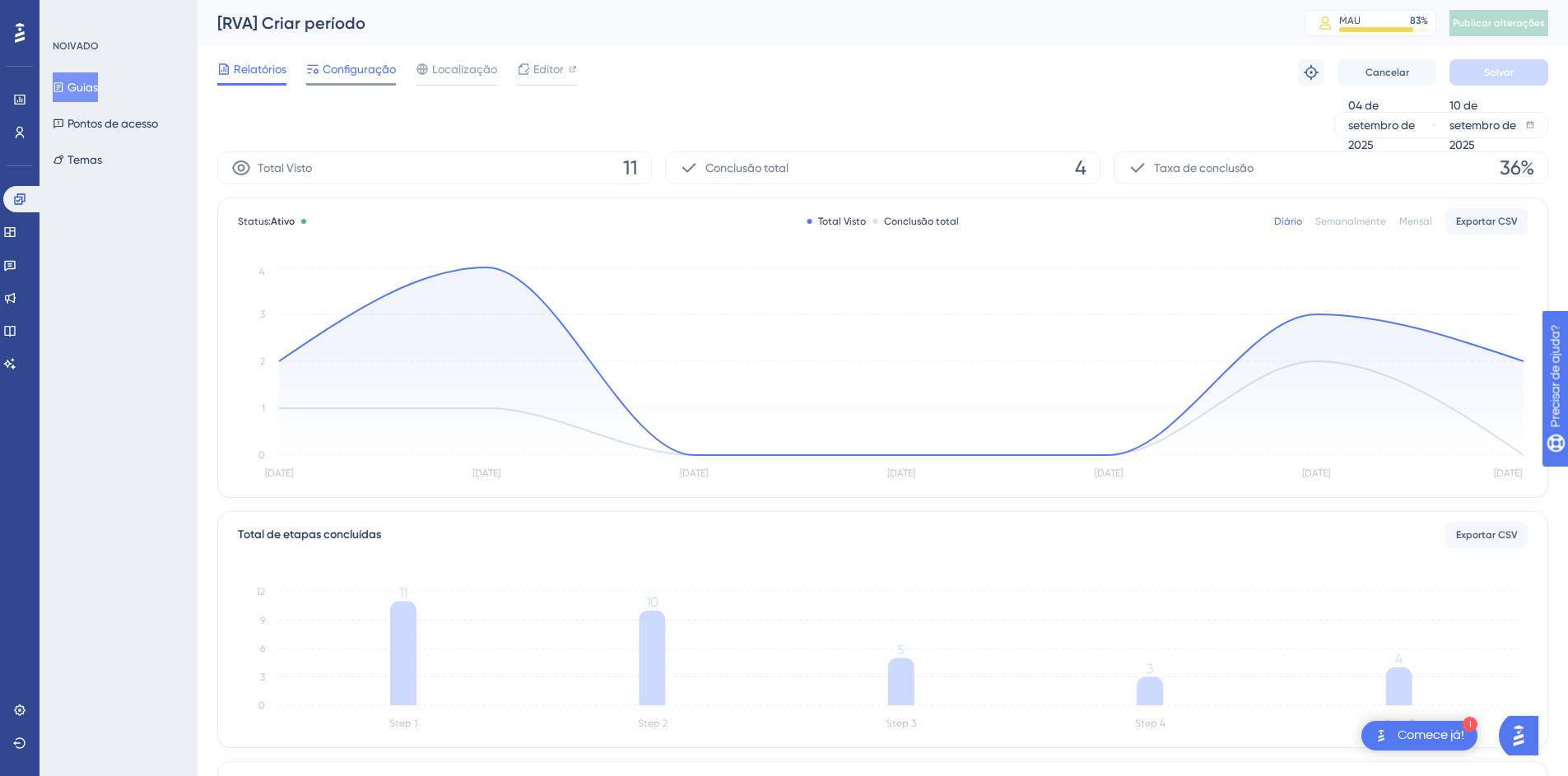
click at [330, 77] on span "Configuração" at bounding box center [359, 69] width 73 height 19
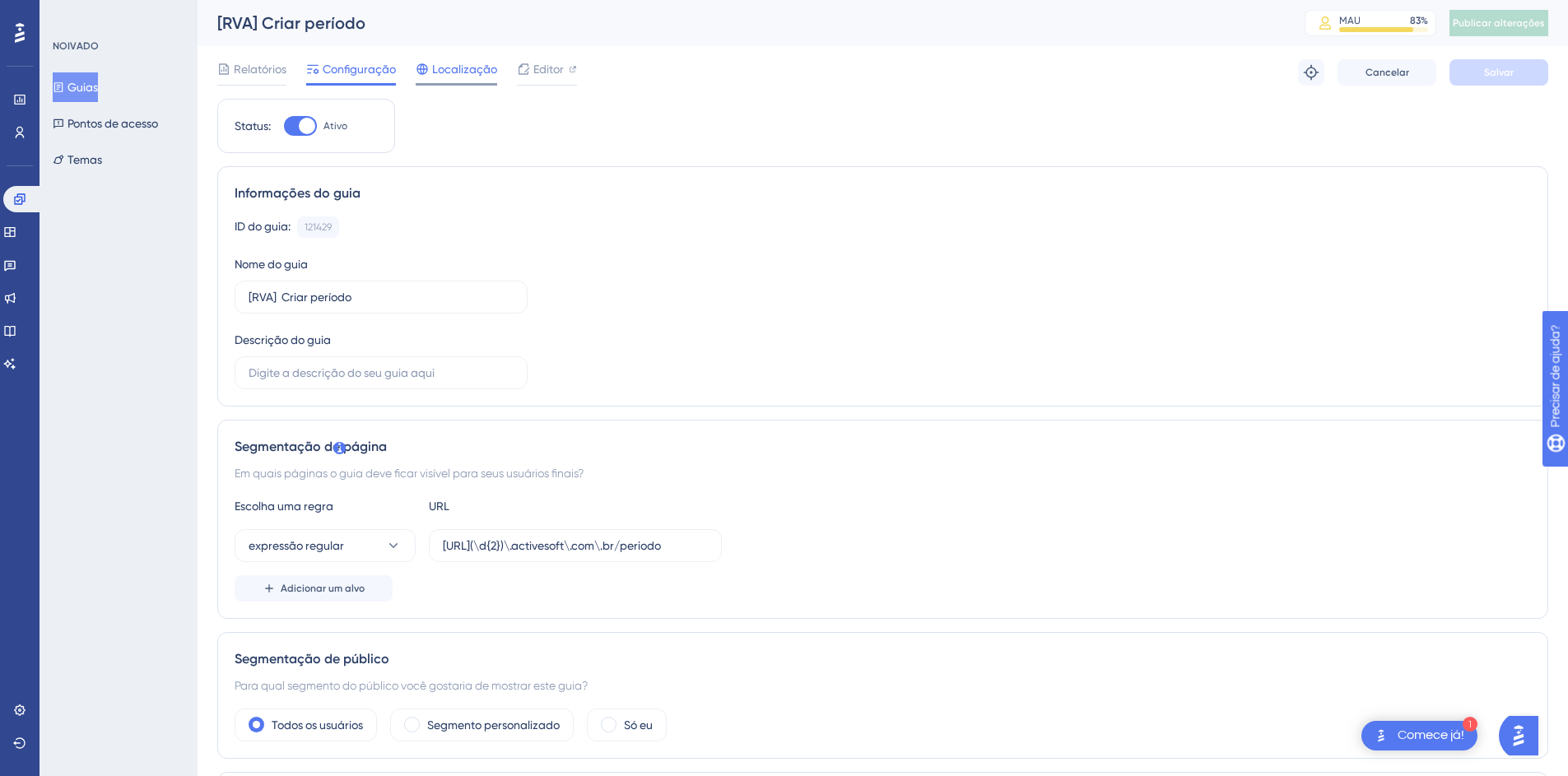
click at [458, 72] on font "Localização" at bounding box center [465, 69] width 65 height 13
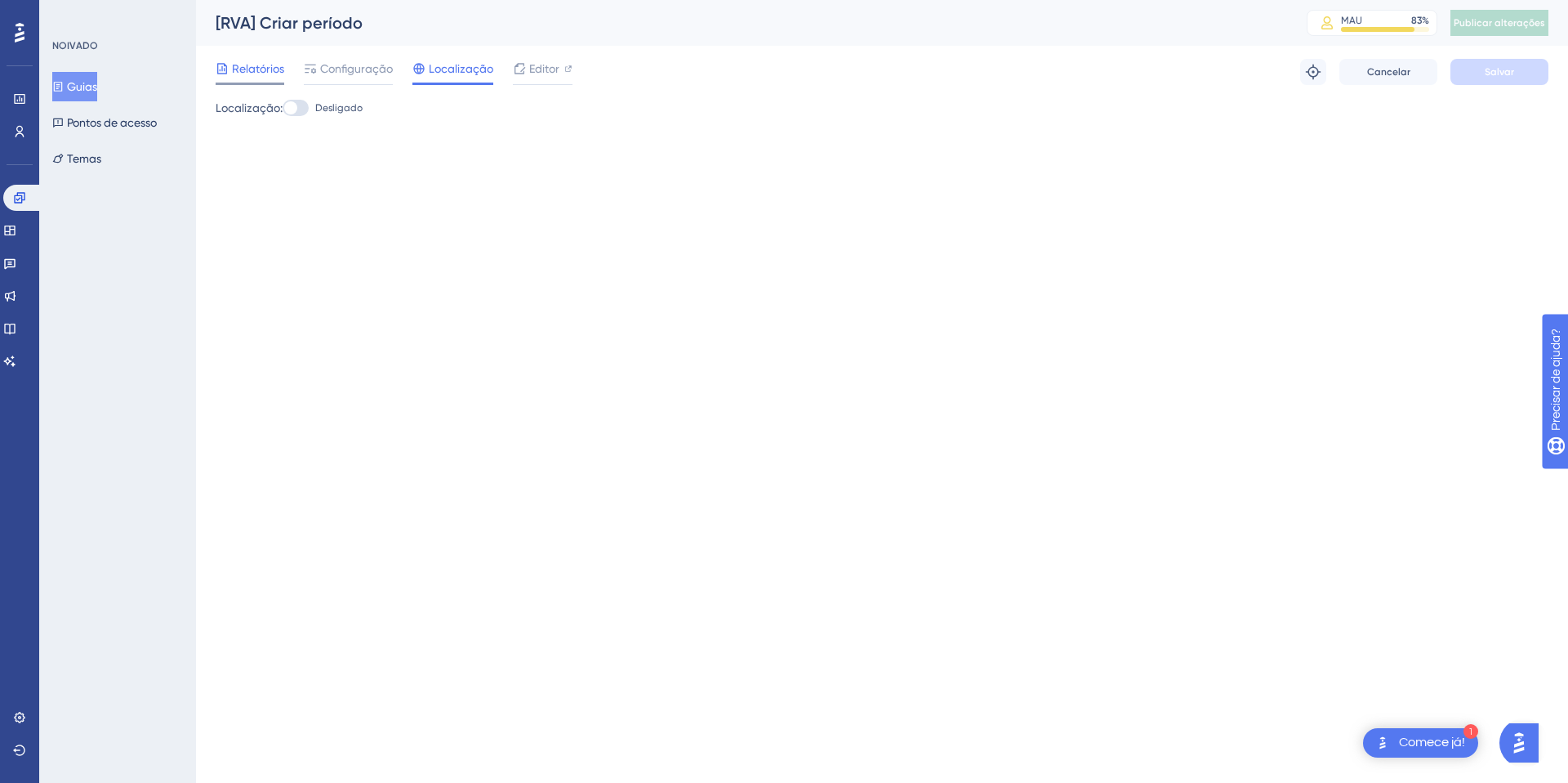
click at [264, 65] on font "Relatórios" at bounding box center [258, 68] width 53 height 13
